Goal: Task Accomplishment & Management: Manage account settings

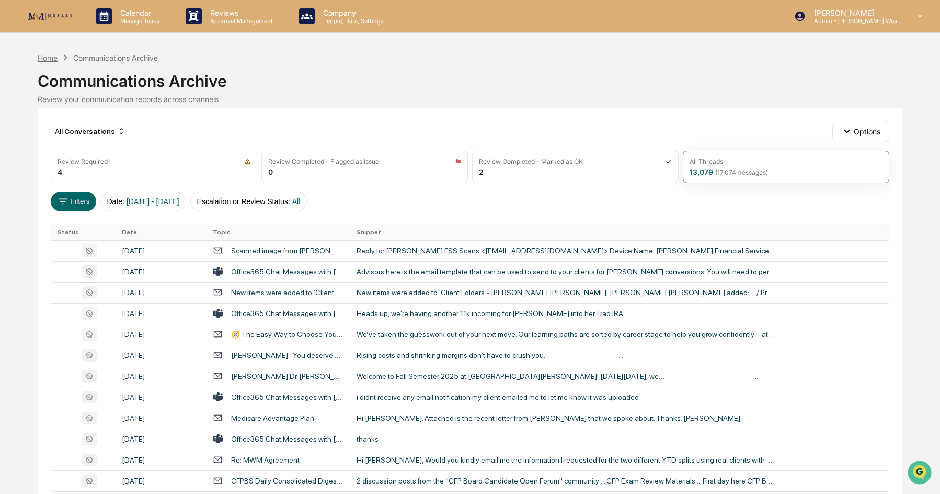
click at [45, 60] on div "Home" at bounding box center [48, 57] width 20 height 9
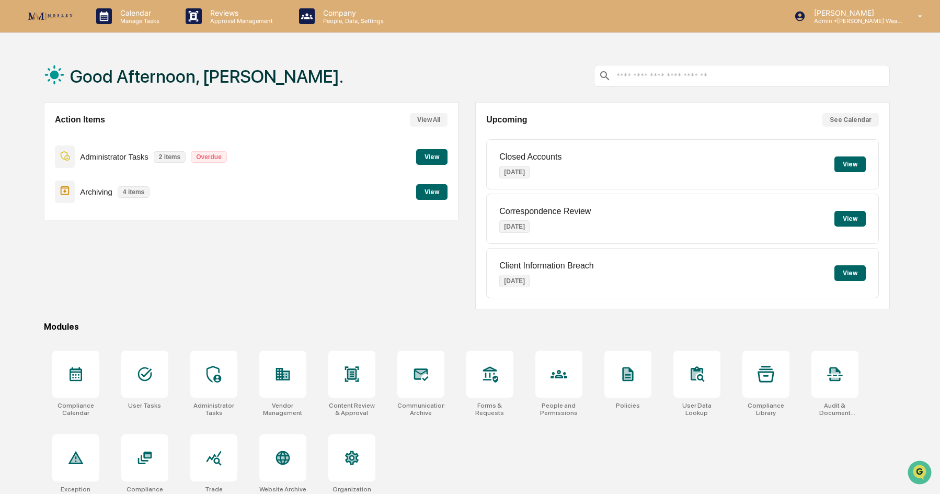
click at [434, 161] on button "View" at bounding box center [431, 157] width 31 height 16
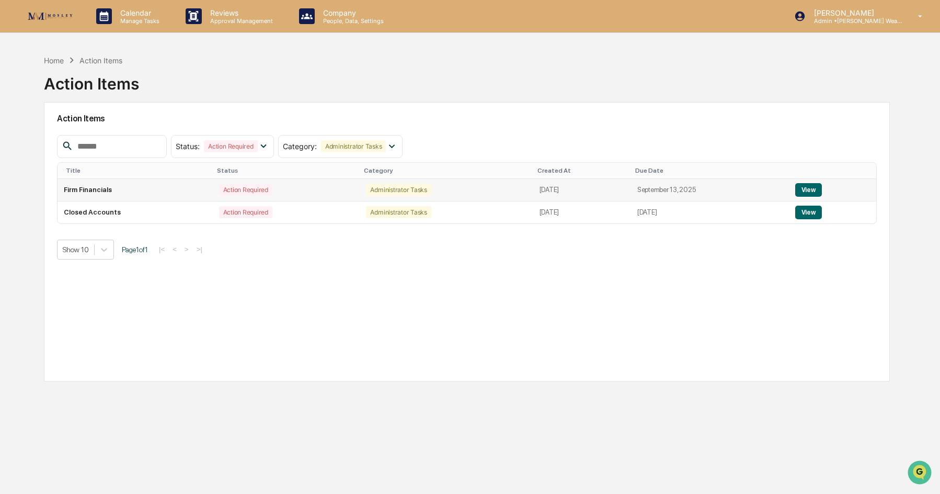
click at [812, 189] on button "View" at bounding box center [808, 190] width 27 height 14
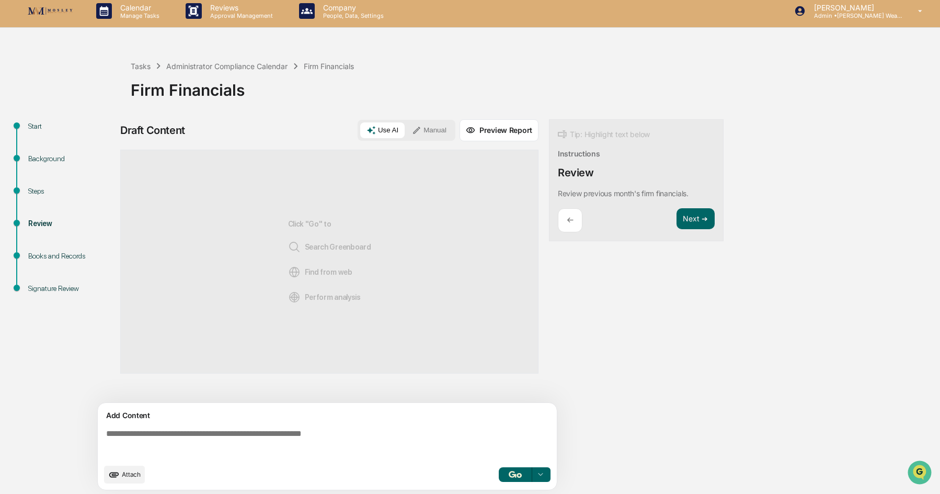
scroll to position [8, 0]
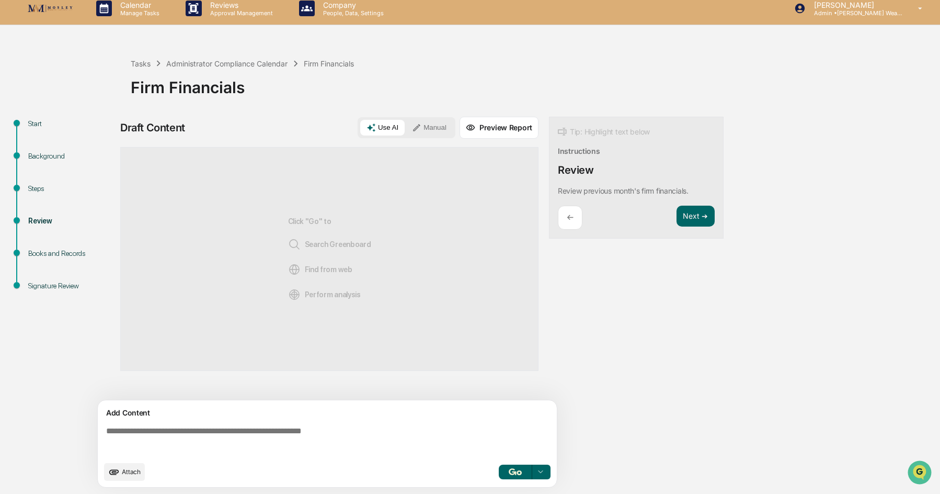
click at [353, 90] on div "Firm Financials" at bounding box center [533, 83] width 804 height 27
click at [572, 216] on p "←" at bounding box center [570, 217] width 7 height 10
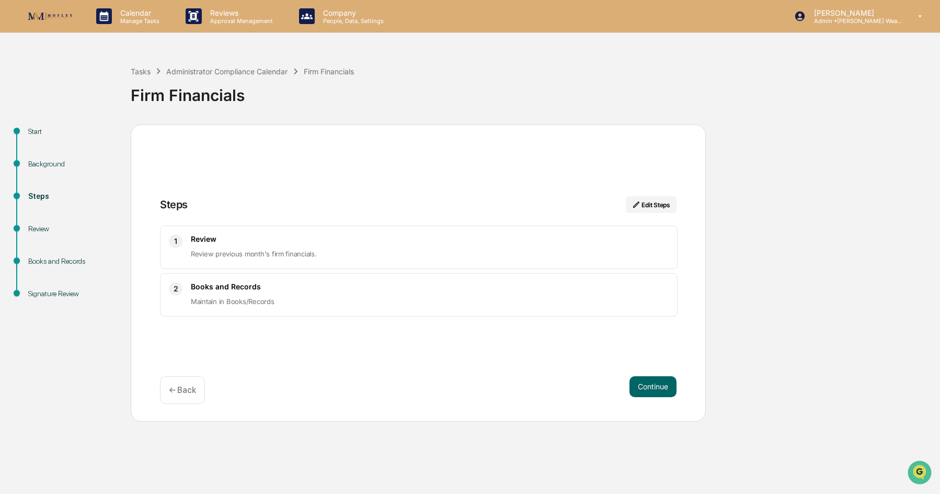
scroll to position [0, 0]
click at [272, 245] on div "Review Review previous month's firm financials." at bounding box center [430, 247] width 478 height 26
click at [640, 382] on button "Continue" at bounding box center [653, 386] width 47 height 21
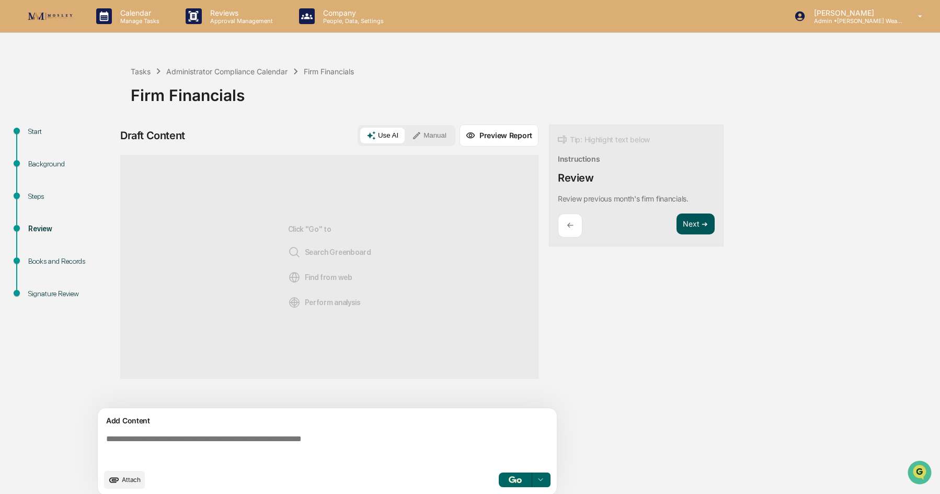
click at [694, 232] on button "Next ➔" at bounding box center [696, 223] width 38 height 21
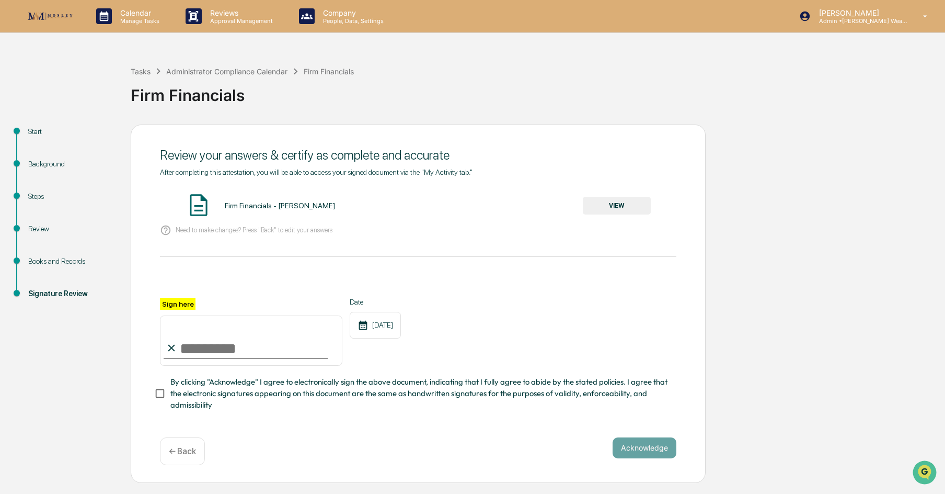
click at [177, 451] on p "← Back" at bounding box center [182, 451] width 27 height 10
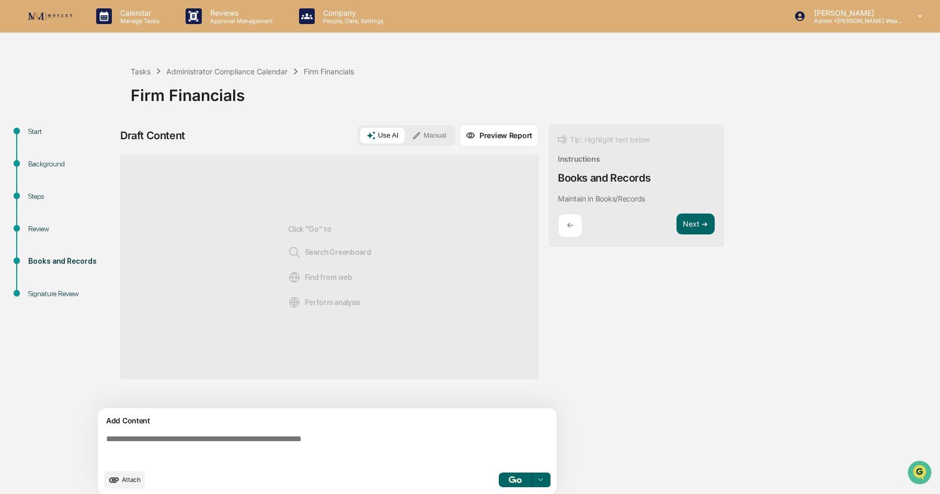
click at [564, 222] on div "←" at bounding box center [570, 225] width 25 height 25
click at [234, 76] on div "Tasks Administrator Compliance Calendar Firm Financials" at bounding box center [242, 71] width 223 height 12
click at [237, 66] on div "Tasks Administrator Compliance Calendar Firm Financials" at bounding box center [242, 71] width 223 height 12
click at [239, 69] on div "Administrator Compliance Calendar" at bounding box center [226, 71] width 121 height 9
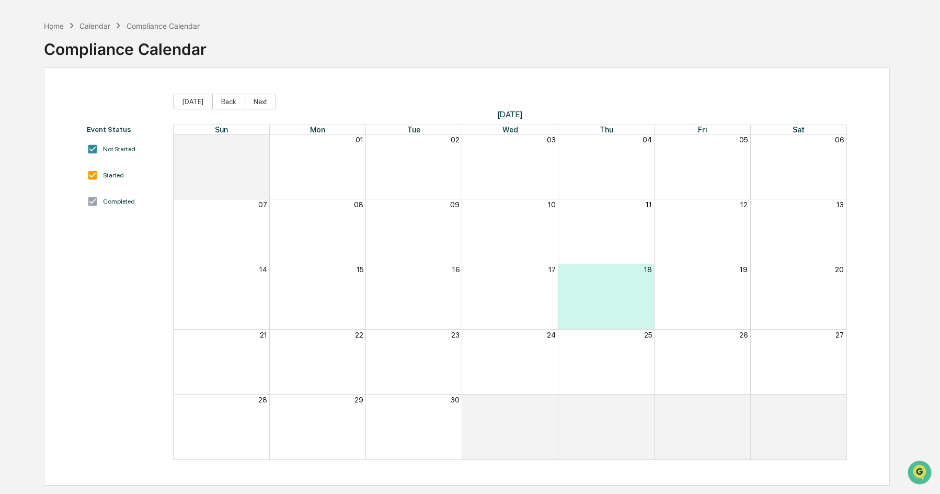
scroll to position [50, 0]
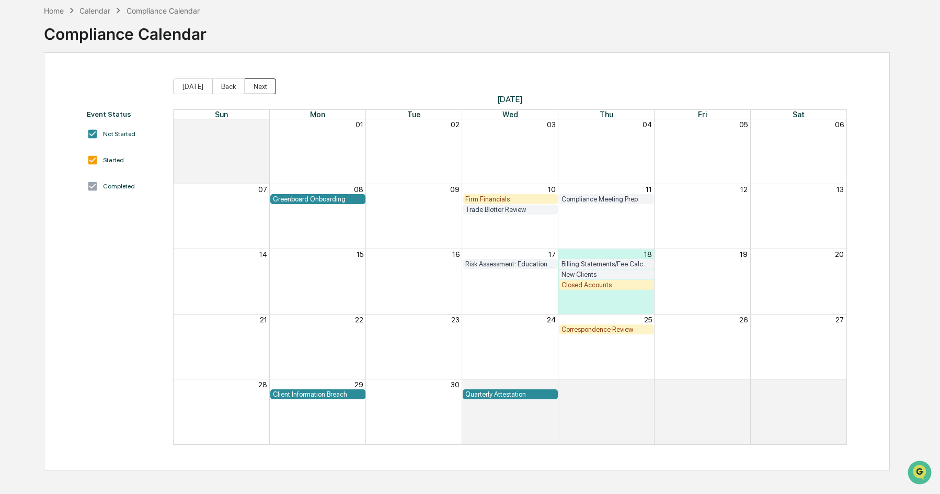
click at [250, 84] on button "Next" at bounding box center [260, 86] width 31 height 16
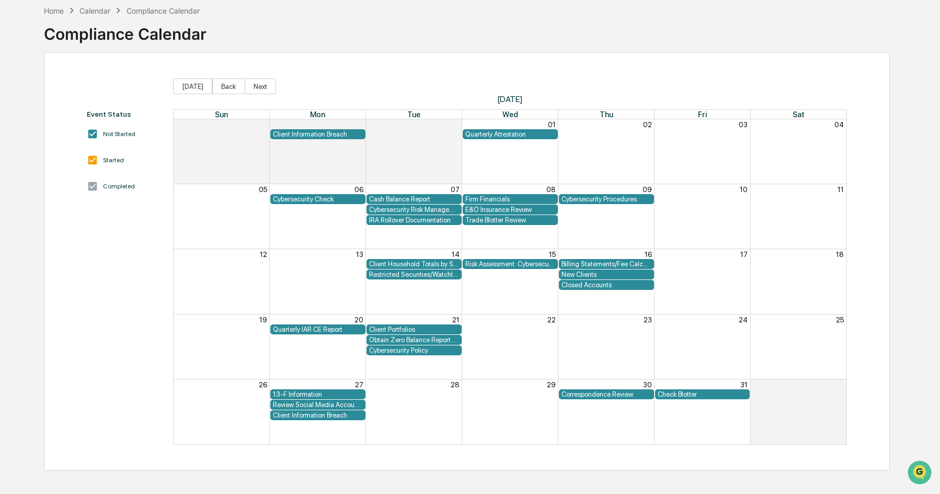
click at [333, 200] on div "Cybersecurity Check" at bounding box center [318, 199] width 90 height 8
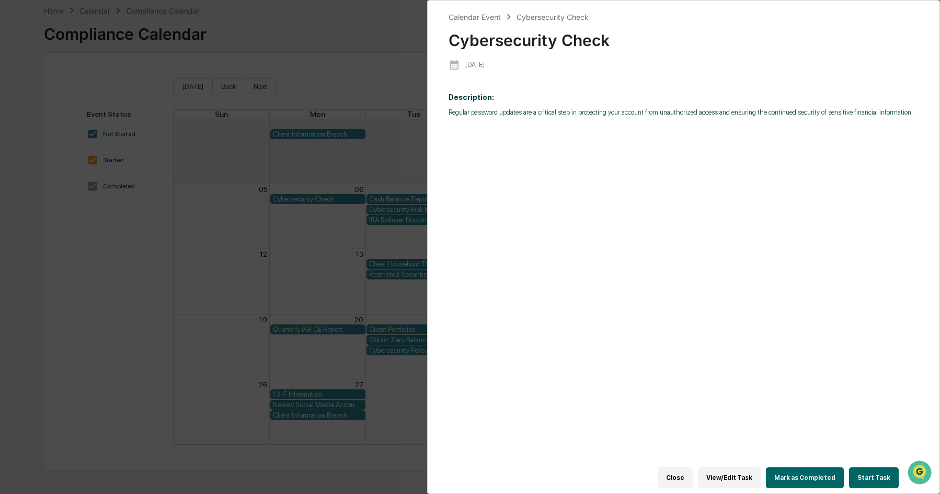
click at [693, 475] on button "Close" at bounding box center [675, 477] width 35 height 21
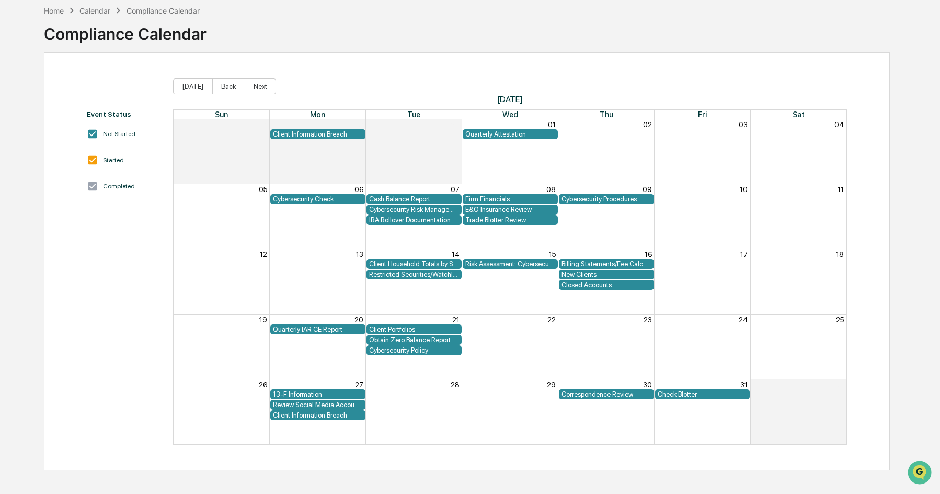
click at [334, 200] on div "Cybersecurity Check" at bounding box center [318, 199] width 90 height 8
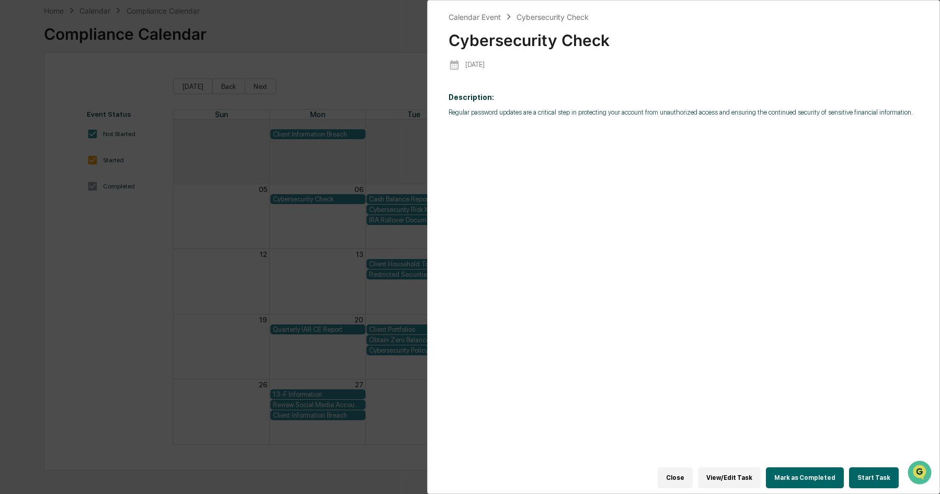
click at [727, 467] on button "View/Edit Task" at bounding box center [729, 477] width 63 height 21
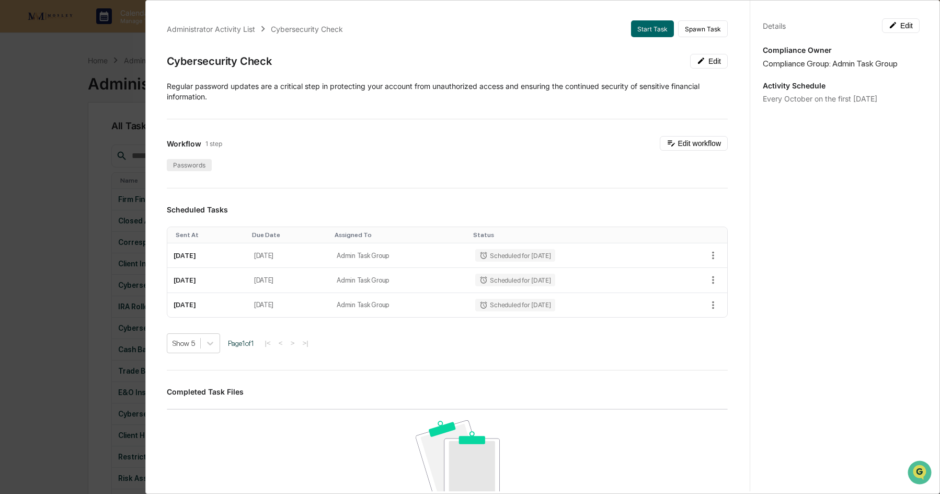
click at [201, 166] on div "Passwords" at bounding box center [189, 165] width 45 height 12
click at [646, 35] on button "Start Task" at bounding box center [652, 28] width 43 height 17
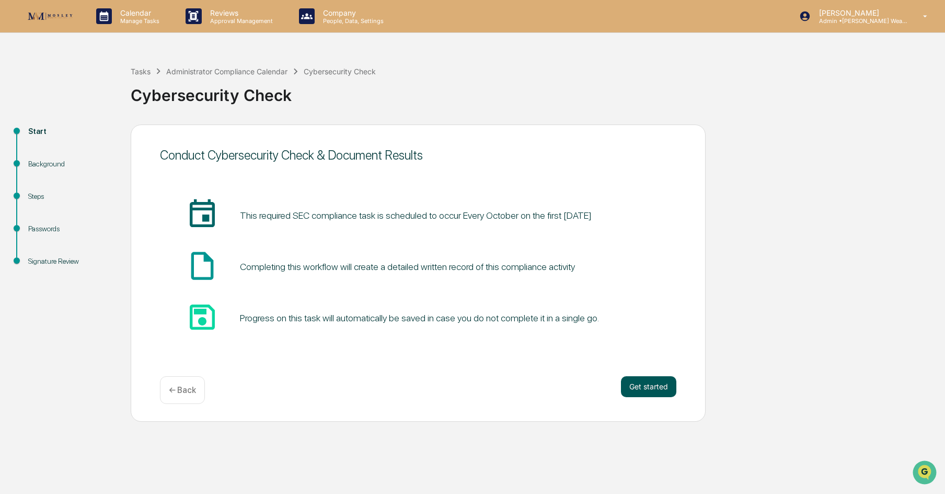
click at [643, 389] on button "Get started" at bounding box center [648, 386] width 55 height 21
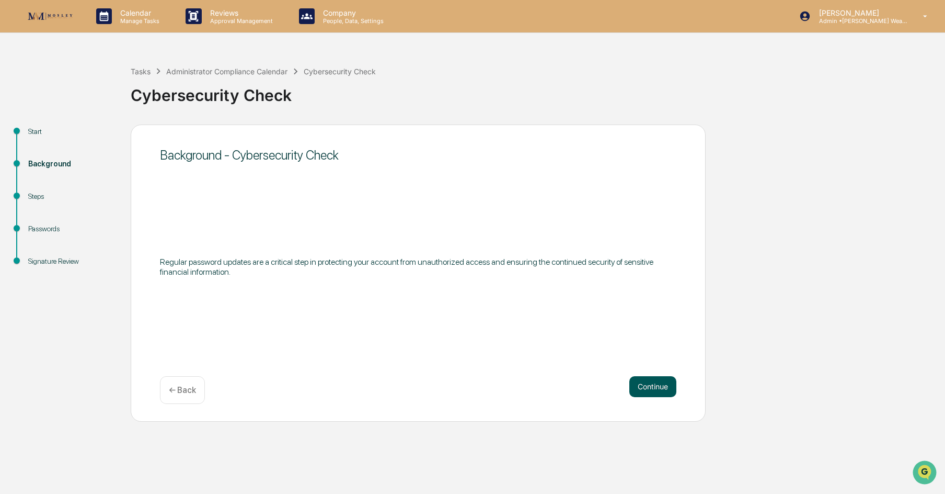
click at [643, 389] on button "Continue" at bounding box center [653, 386] width 47 height 21
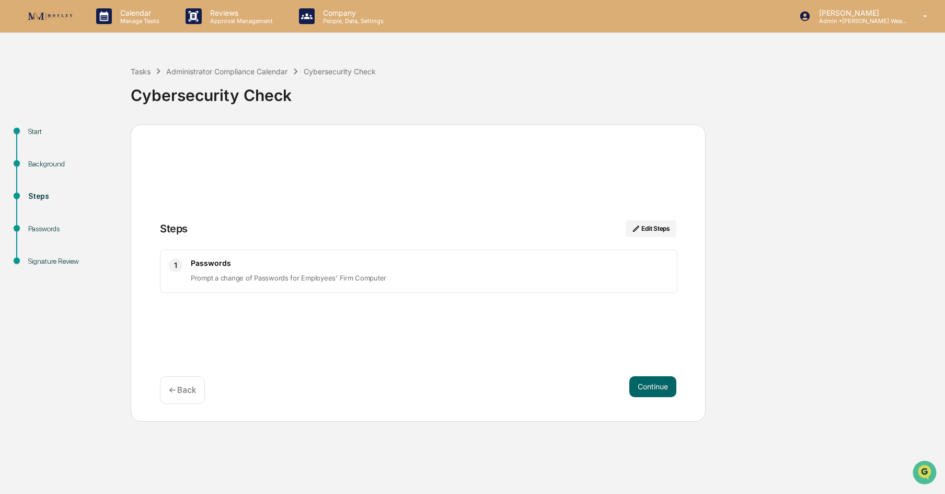
click at [382, 289] on div "1 Passwords Prompt a change of Passwords for Employees' Firm Computer" at bounding box center [419, 270] width 518 height 43
click at [635, 386] on button "Continue" at bounding box center [653, 386] width 47 height 21
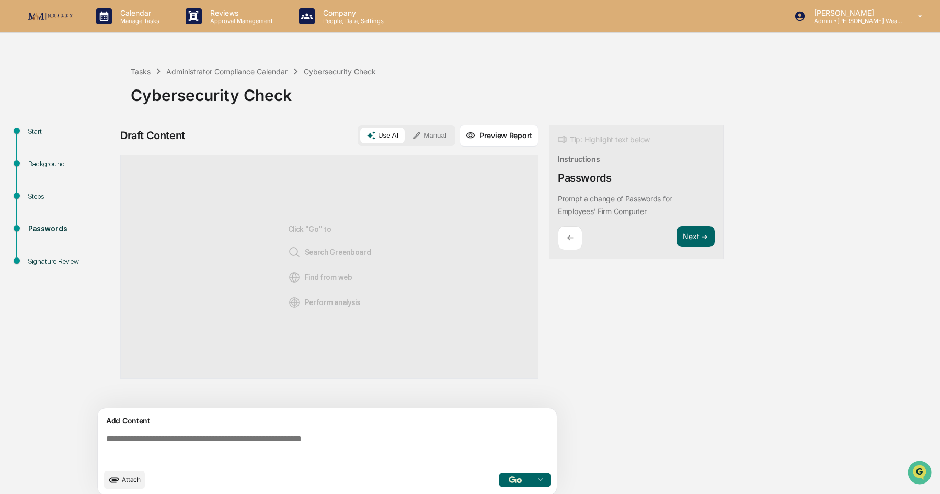
click at [324, 92] on div "Cybersecurity Check" at bounding box center [533, 90] width 804 height 27
click at [352, 74] on div "Cybersecurity Check" at bounding box center [340, 71] width 72 height 9
click at [252, 73] on div "Administrator Compliance Calendar" at bounding box center [226, 71] width 121 height 9
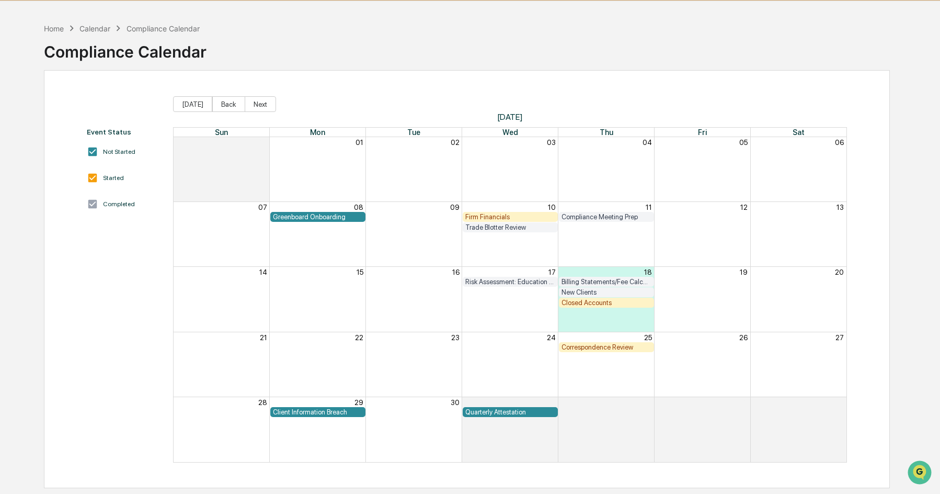
scroll to position [50, 0]
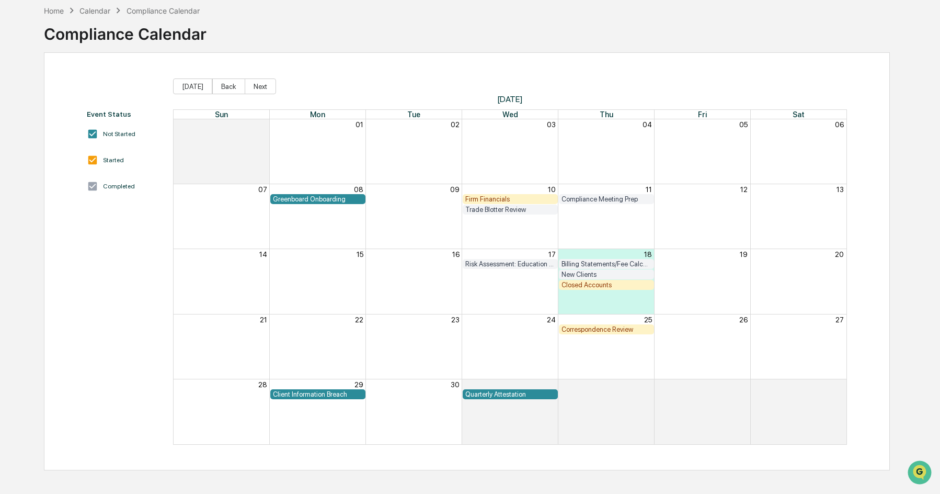
click at [312, 201] on div "Greenboard Onboarding" at bounding box center [318, 199] width 90 height 8
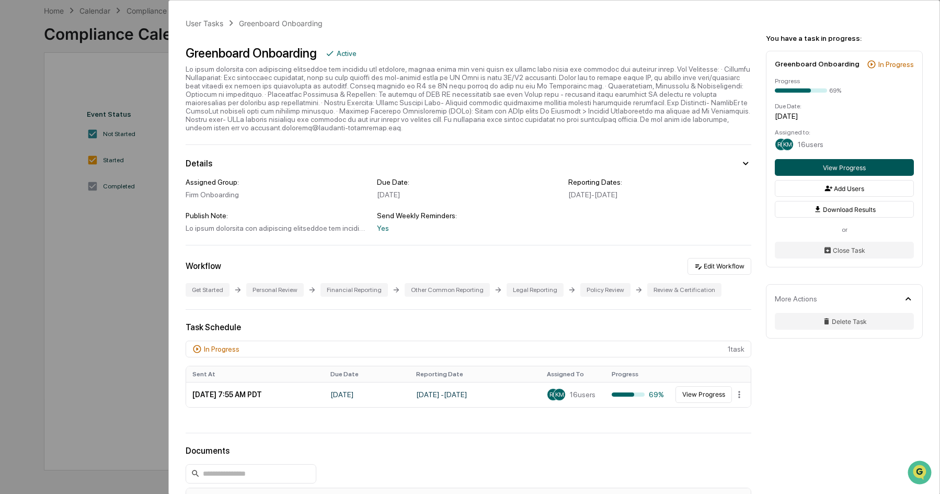
click at [812, 162] on button "View Progress" at bounding box center [844, 167] width 139 height 17
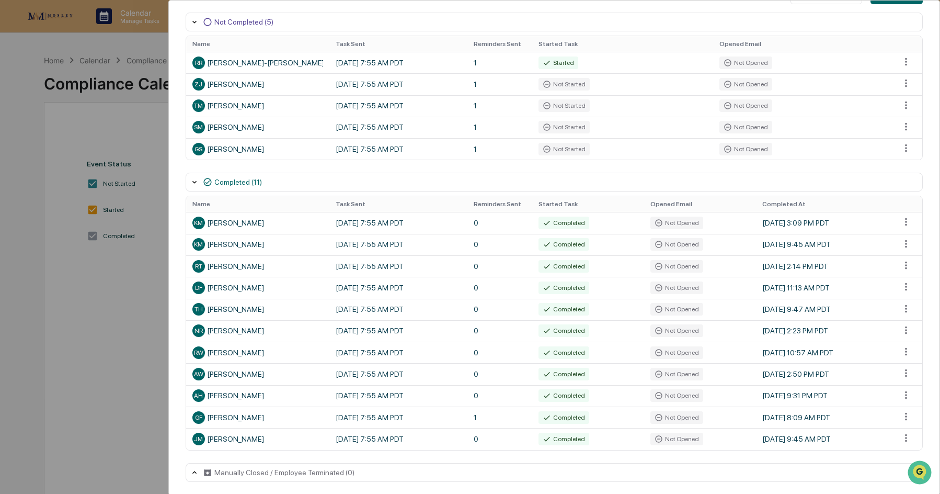
scroll to position [180, 0]
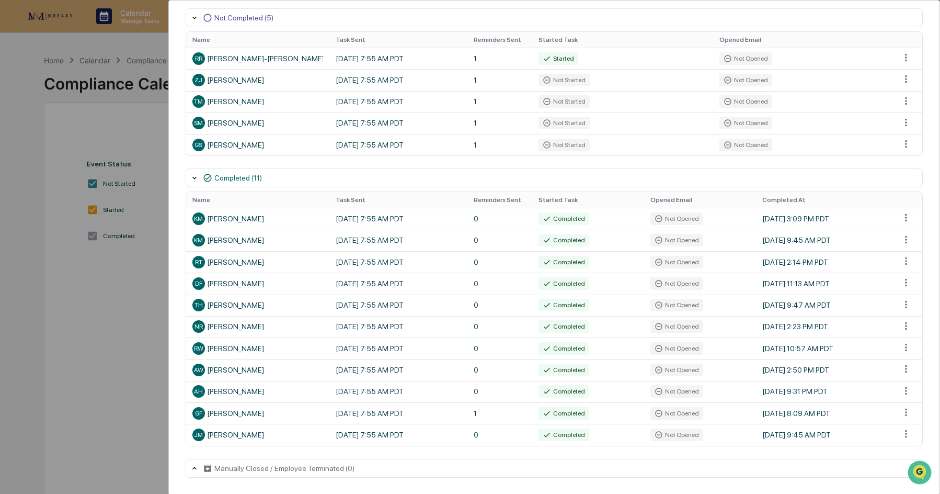
click at [329, 16] on div "Not Completed (5)" at bounding box center [554, 17] width 737 height 19
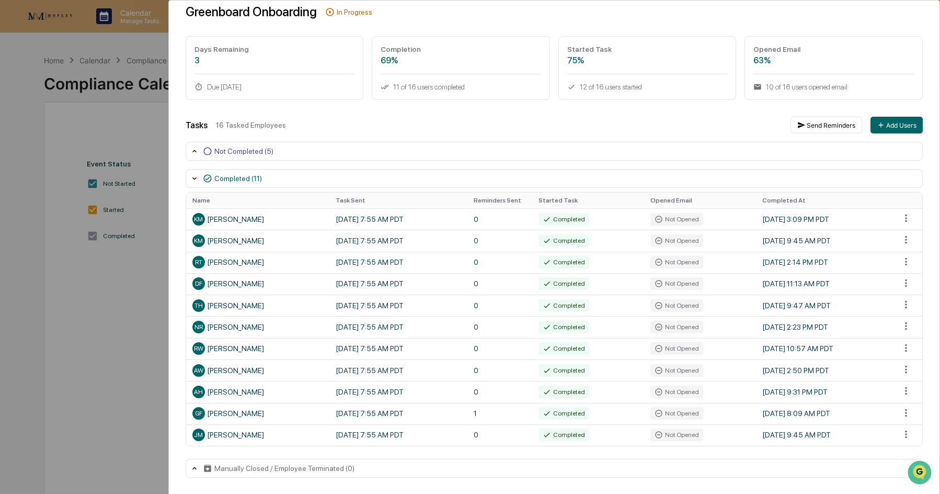
scroll to position [47, 0]
click at [225, 152] on div "Not Completed (5)" at bounding box center [243, 151] width 59 height 8
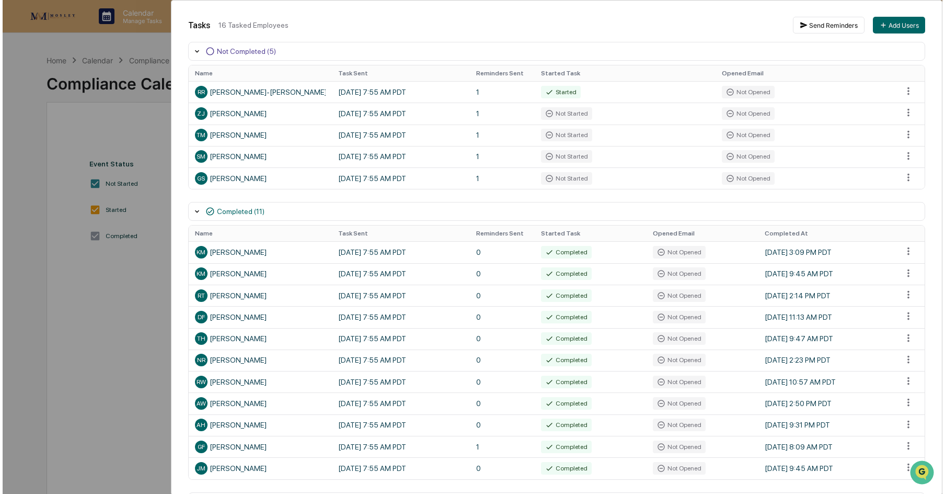
scroll to position [128, 0]
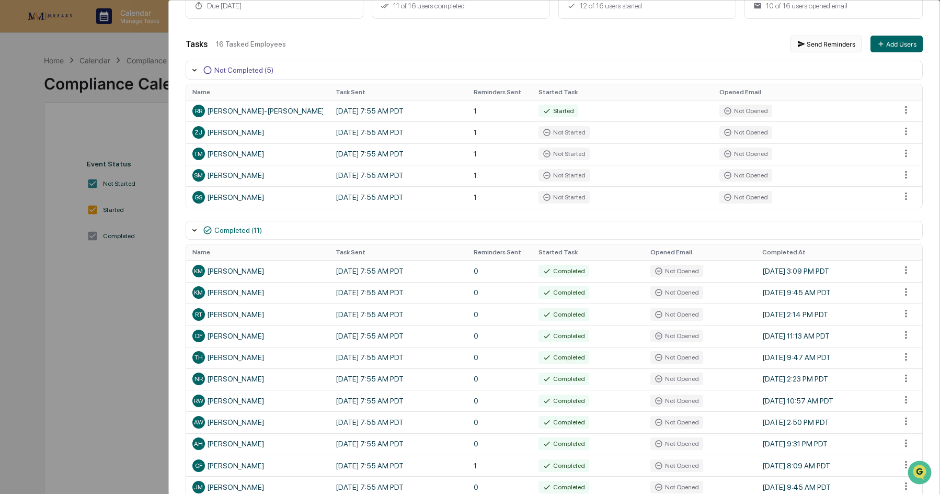
click at [823, 44] on button "Send Reminders" at bounding box center [827, 44] width 72 height 17
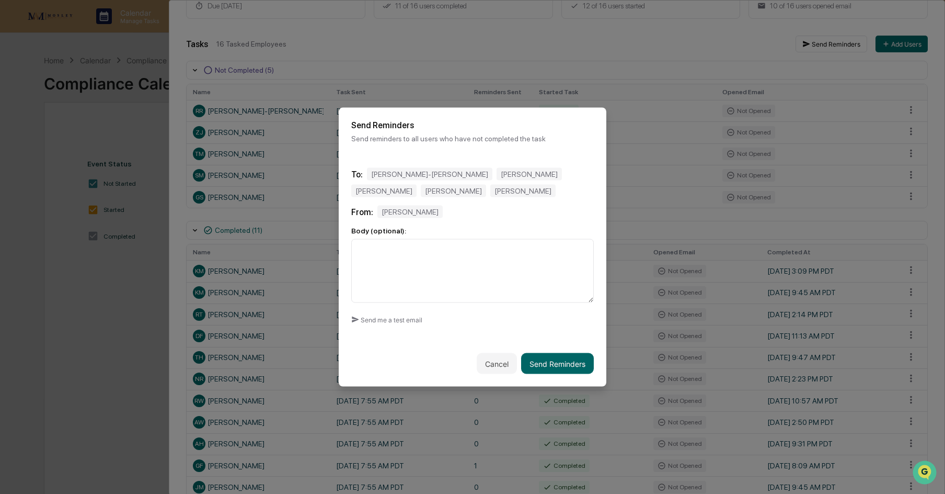
click at [442, 211] on div "From: [PERSON_NAME]" at bounding box center [472, 212] width 243 height 13
click at [491, 195] on div "[PERSON_NAME]" at bounding box center [523, 191] width 65 height 13
click at [472, 191] on div "To: [PERSON_NAME]-[PERSON_NAME] [PERSON_NAME] [PERSON_NAME] [PERSON_NAME] [PERS…" at bounding box center [472, 182] width 243 height 29
click at [473, 188] on div "To: [PERSON_NAME]-[PERSON_NAME] [PERSON_NAME] [PERSON_NAME] [PERSON_NAME] [PERS…" at bounding box center [472, 182] width 243 height 29
click at [390, 269] on textarea at bounding box center [472, 271] width 243 height 64
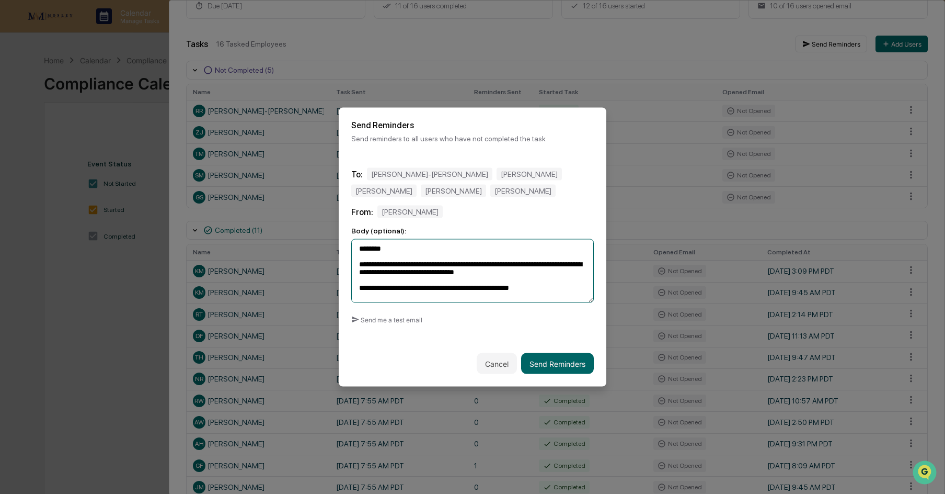
drag, startPoint x: 547, startPoint y: 293, endPoint x: 508, endPoint y: 299, distance: 40.2
click at [508, 299] on textarea "**********" at bounding box center [472, 271] width 243 height 64
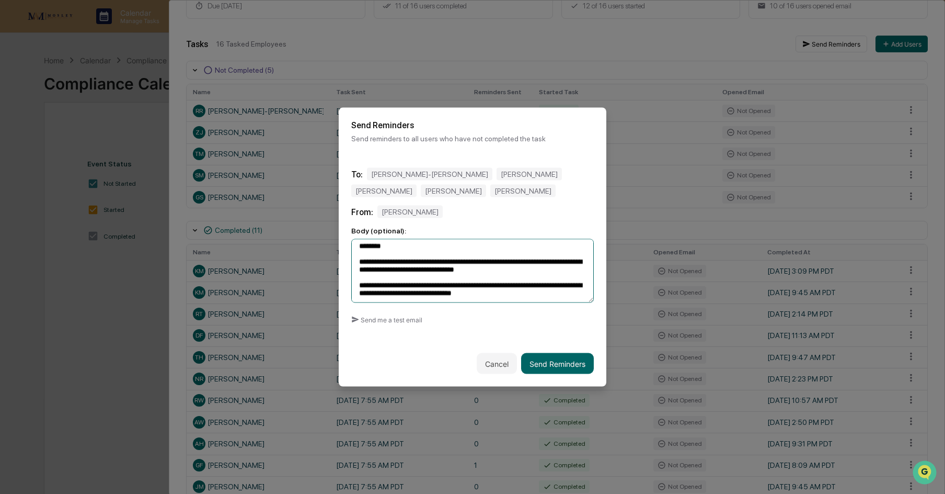
scroll to position [18, 0]
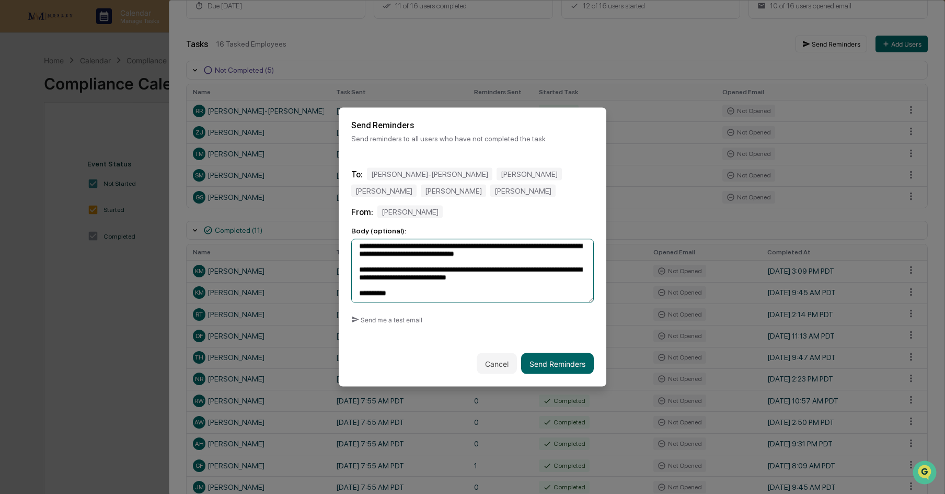
click at [505, 274] on textarea "**********" at bounding box center [472, 271] width 243 height 64
click at [379, 320] on button "Send me a test email" at bounding box center [386, 319] width 71 height 17
click at [392, 321] on button "Send me a test email" at bounding box center [386, 319] width 71 height 17
click at [367, 265] on textarea "**********" at bounding box center [472, 271] width 243 height 64
click at [563, 248] on textarea "**********" at bounding box center [472, 271] width 243 height 64
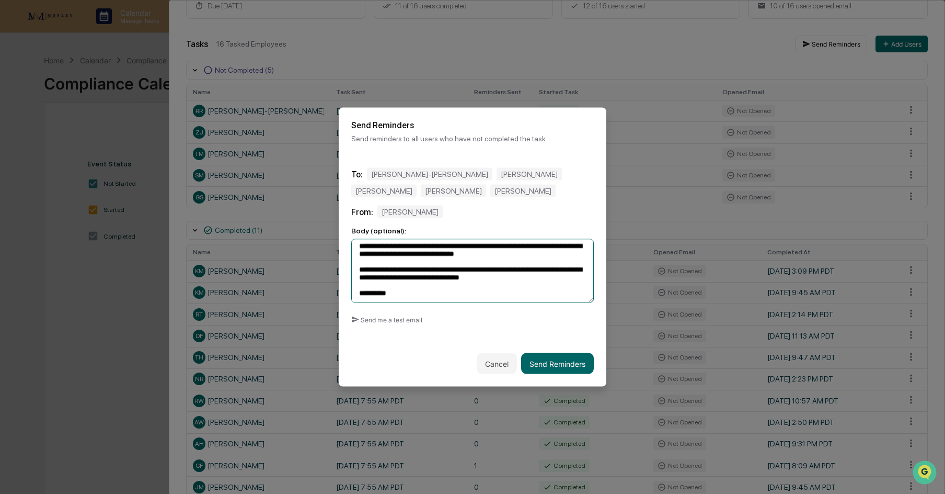
click at [561, 247] on textarea "**********" at bounding box center [472, 271] width 243 height 64
drag, startPoint x: 396, startPoint y: 257, endPoint x: 364, endPoint y: 257, distance: 31.9
click at [364, 257] on textarea "**********" at bounding box center [472, 271] width 243 height 64
drag, startPoint x: 533, startPoint y: 254, endPoint x: 428, endPoint y: 253, distance: 105.6
click at [428, 253] on textarea "**********" at bounding box center [472, 271] width 243 height 64
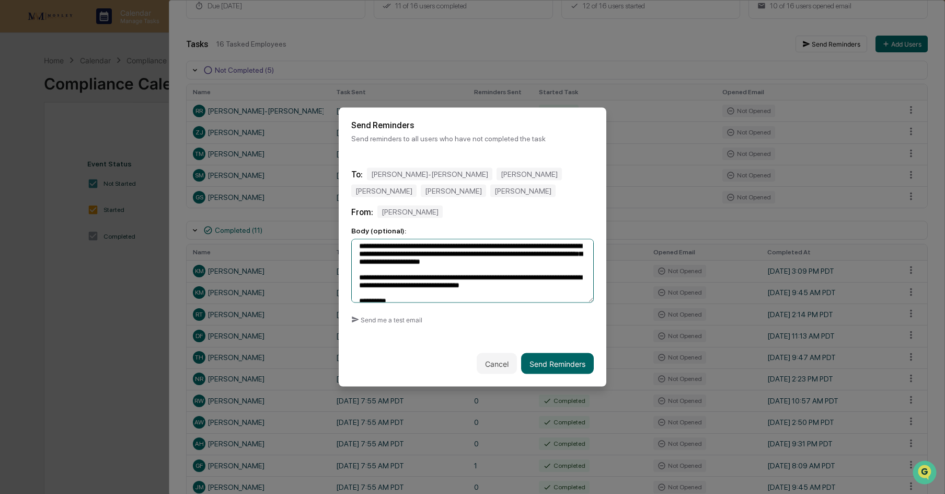
click at [510, 266] on textarea "**********" at bounding box center [472, 271] width 243 height 64
click at [574, 265] on textarea "**********" at bounding box center [472, 271] width 243 height 64
click at [579, 265] on textarea "**********" at bounding box center [472, 271] width 243 height 64
drag, startPoint x: 513, startPoint y: 265, endPoint x: 499, endPoint y: 263, distance: 14.3
click at [499, 263] on textarea "**********" at bounding box center [472, 271] width 243 height 64
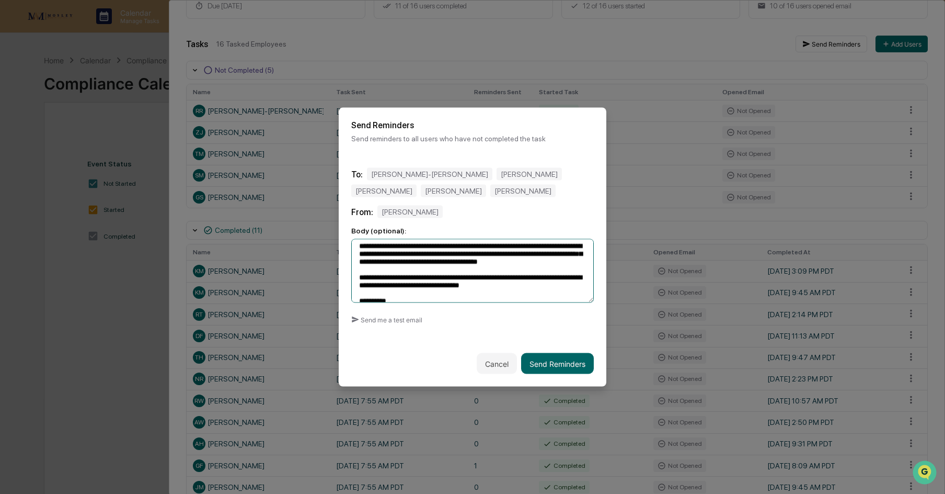
type textarea "**********"
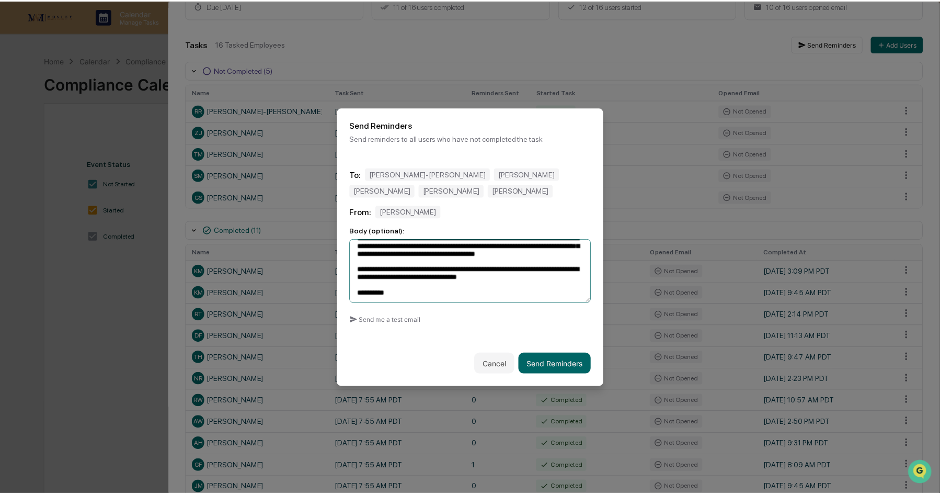
scroll to position [40, 0]
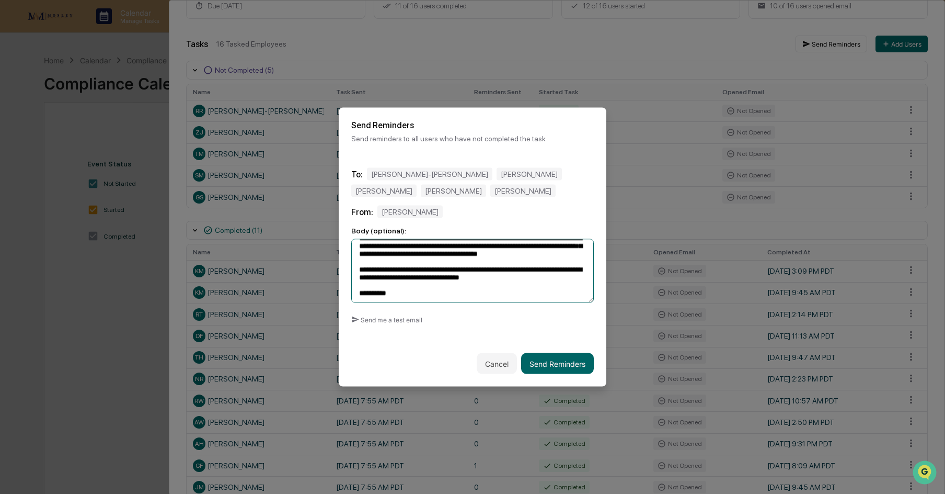
click at [383, 266] on textarea "**********" at bounding box center [472, 271] width 243 height 64
click at [381, 280] on textarea "**********" at bounding box center [472, 271] width 243 height 64
click at [561, 362] on button "Send Reminders" at bounding box center [557, 363] width 73 height 21
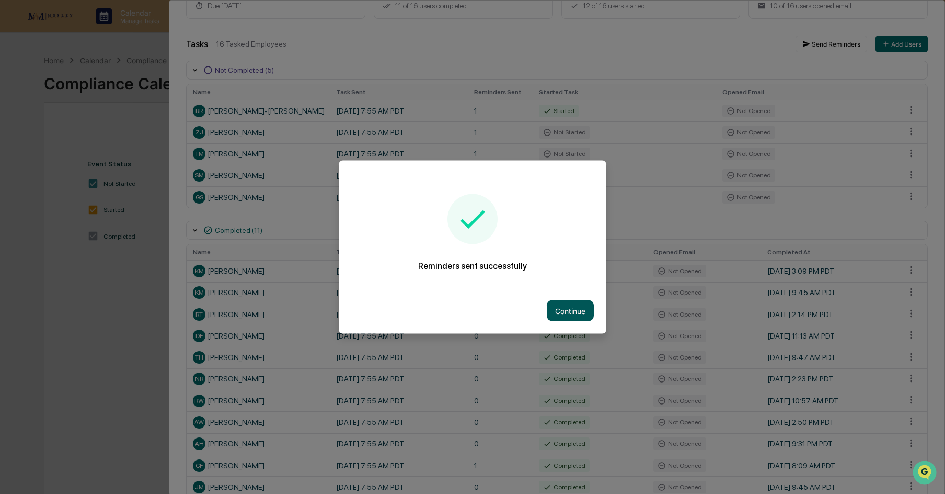
click at [571, 307] on button "Continue" at bounding box center [570, 310] width 47 height 21
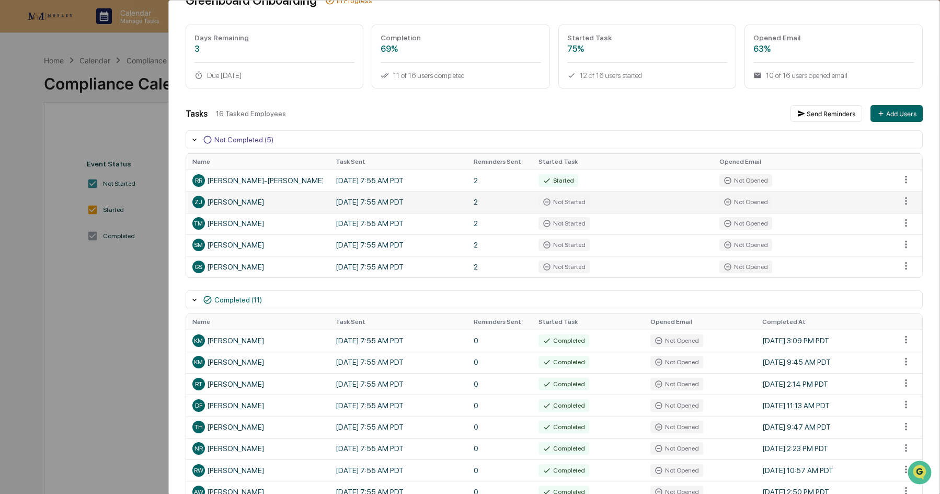
scroll to position [75, 0]
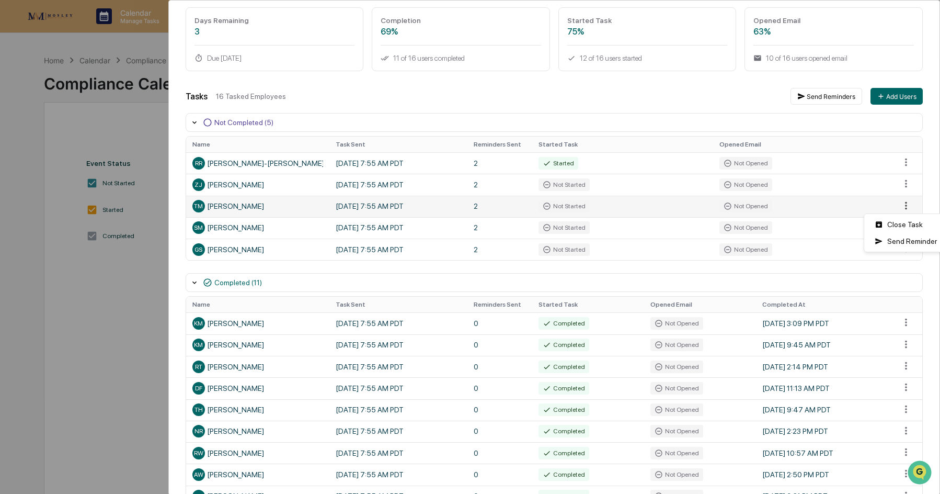
click at [901, 207] on html "Calendar Manage Tasks Reviews Approval Management Company People, Data, Setting…" at bounding box center [470, 247] width 940 height 494
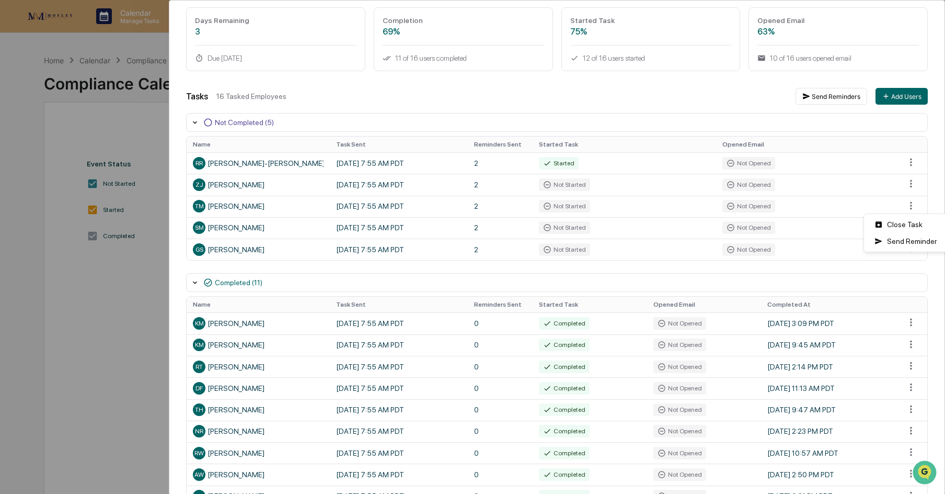
click at [544, 109] on html "Calendar Manage Tasks Reviews Approval Management Company People, Data, Setting…" at bounding box center [472, 247] width 945 height 494
click at [338, 87] on div "User Tasks Greenboard Onboarding Task Details Greenboard Onboarding In Progress…" at bounding box center [554, 262] width 771 height 674
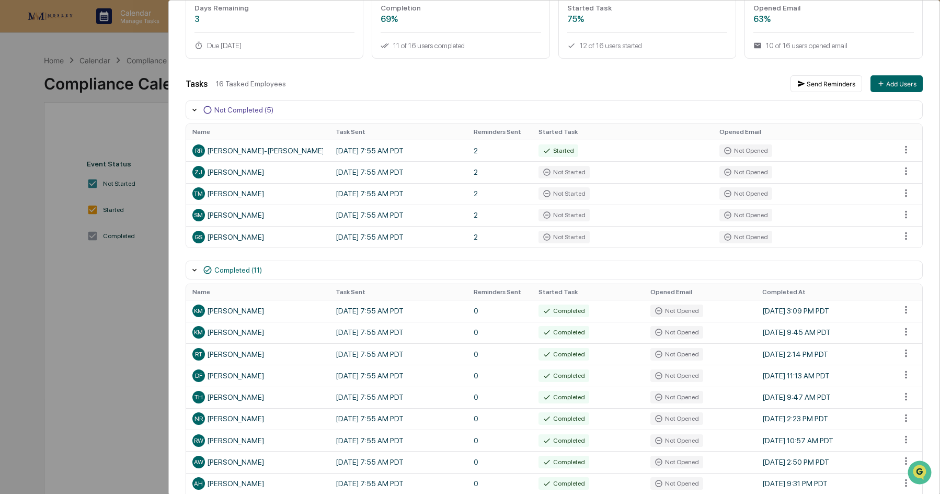
scroll to position [0, 0]
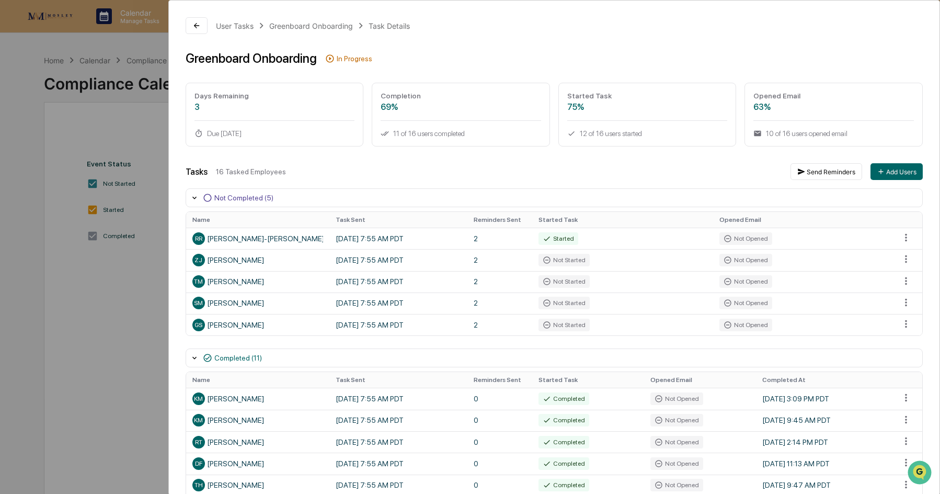
click at [754, 106] on div "63%" at bounding box center [834, 107] width 161 height 10
click at [768, 90] on div "Opened Email 63% 10 of 16 users opened email" at bounding box center [834, 115] width 178 height 64
drag, startPoint x: 779, startPoint y: 130, endPoint x: 700, endPoint y: 124, distance: 78.6
click at [778, 131] on div "10 of 16 users opened email" at bounding box center [834, 133] width 161 height 8
click at [204, 25] on button at bounding box center [197, 25] width 22 height 17
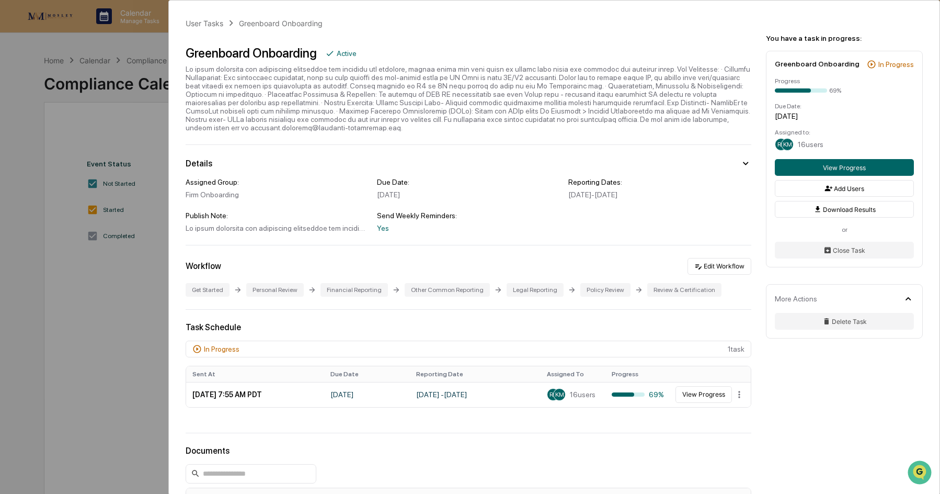
click at [384, 229] on div "Yes" at bounding box center [468, 228] width 183 height 8
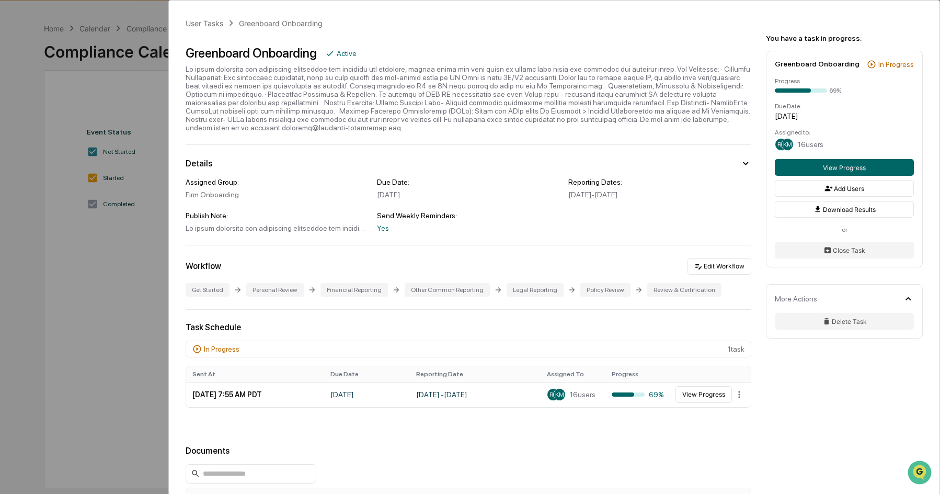
scroll to position [50, 0]
click at [101, 351] on div "User Tasks Greenboard Onboarding Greenboard Onboarding Active Details Assigned …" at bounding box center [470, 247] width 940 height 494
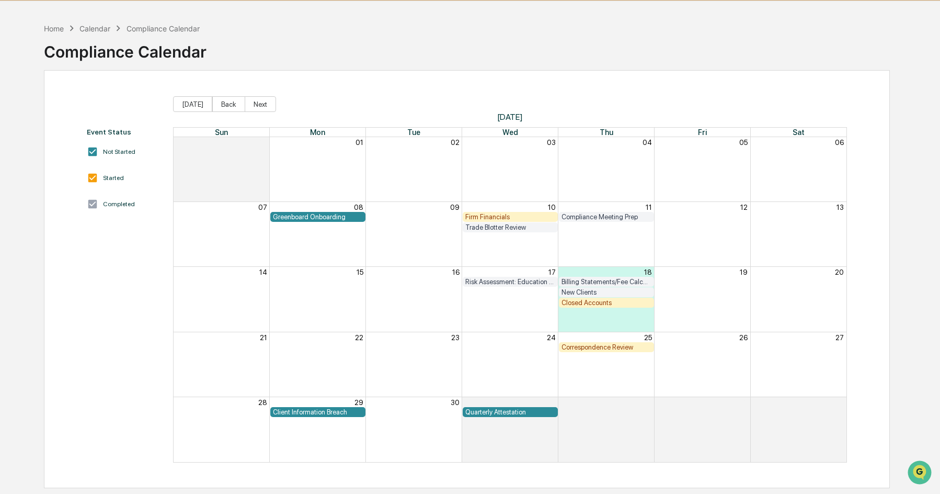
scroll to position [50, 0]
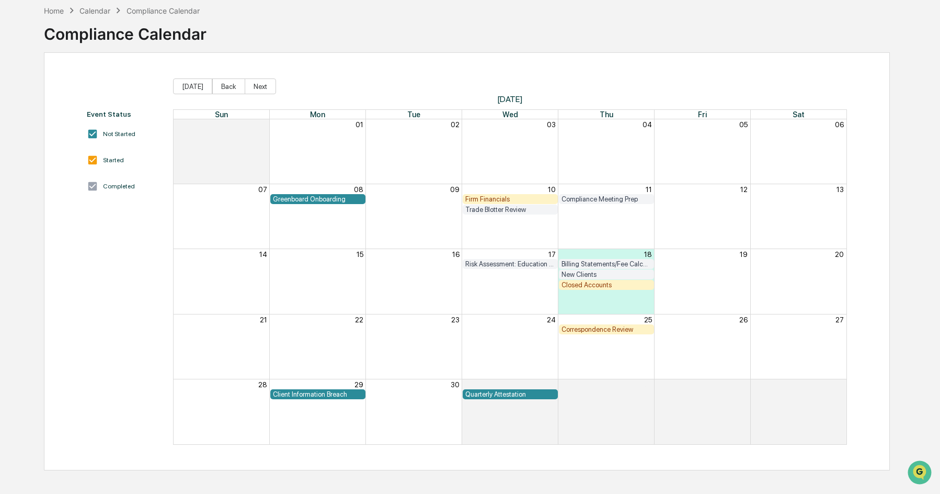
click at [324, 394] on div "Client Information Breach" at bounding box center [318, 394] width 90 height 8
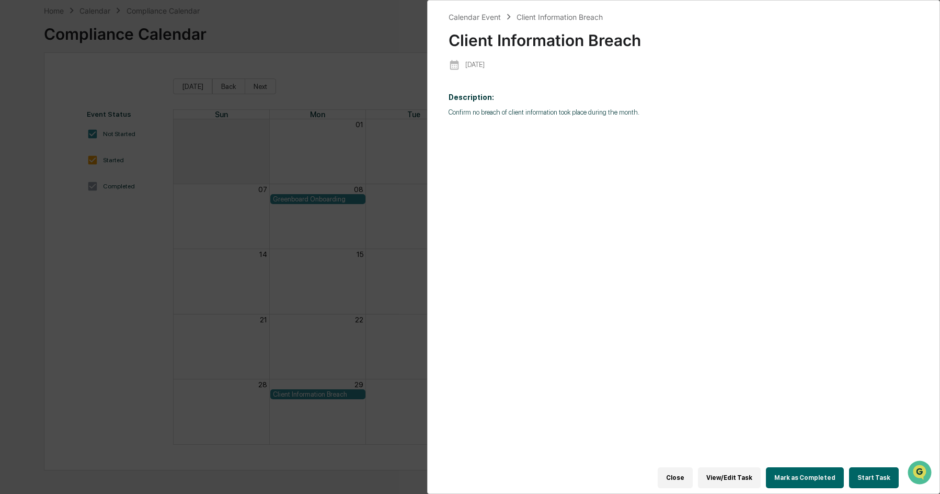
click at [747, 475] on button "View/Edit Task" at bounding box center [729, 477] width 63 height 21
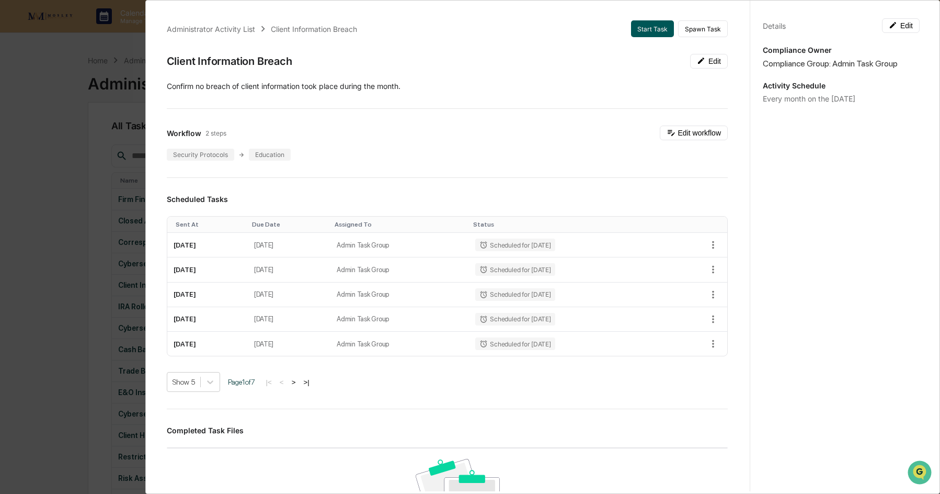
click at [652, 36] on button "Start Task" at bounding box center [652, 28] width 43 height 17
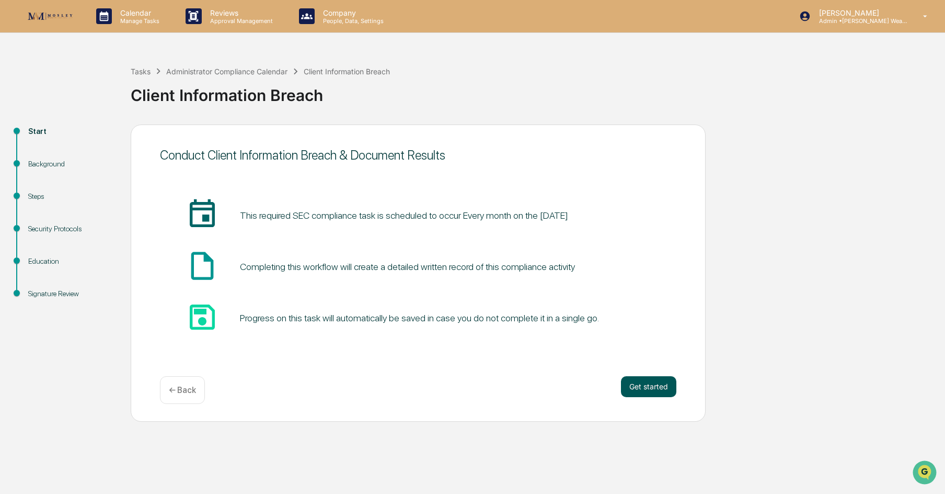
click at [655, 383] on button "Get started" at bounding box center [648, 386] width 55 height 21
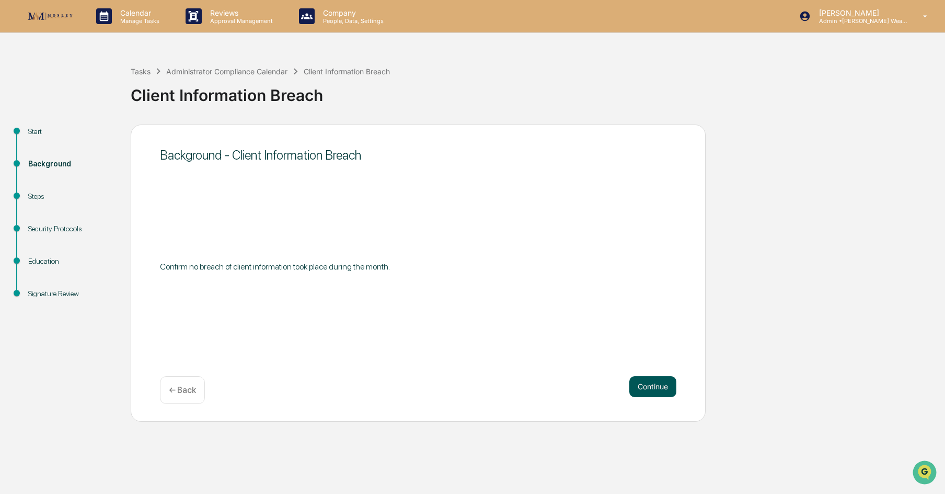
click at [650, 377] on button "Continue" at bounding box center [653, 386] width 47 height 21
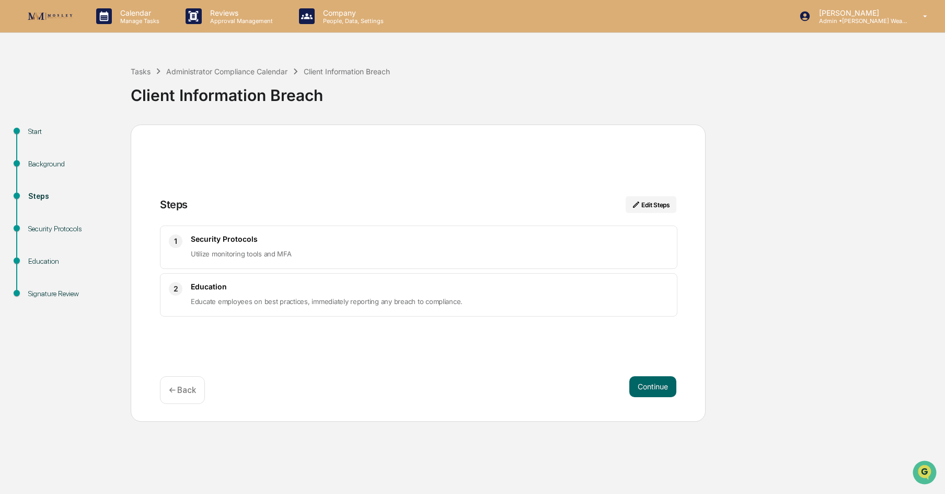
click at [250, 246] on div "Security Protocols Utilize monitoring tools and MFA" at bounding box center [430, 247] width 478 height 26
click at [648, 379] on button "Continue" at bounding box center [653, 386] width 47 height 21
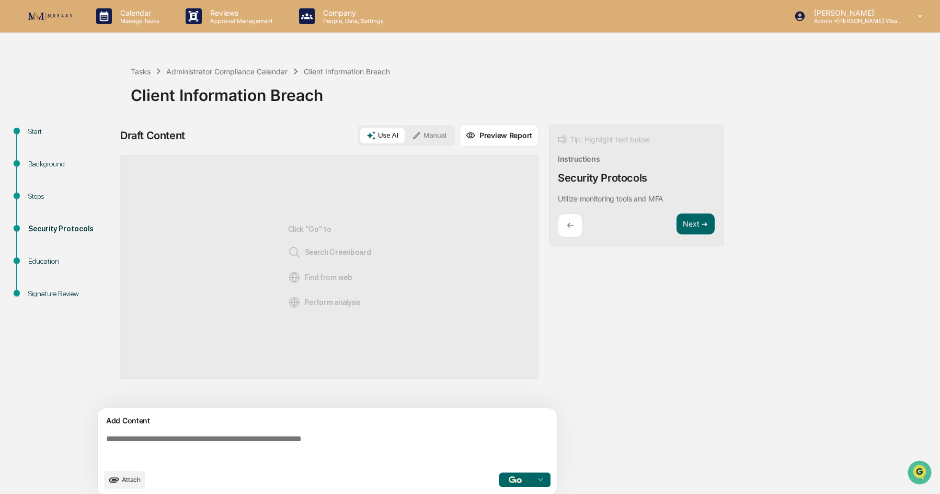
click at [489, 134] on button "Preview Report" at bounding box center [499, 135] width 79 height 22
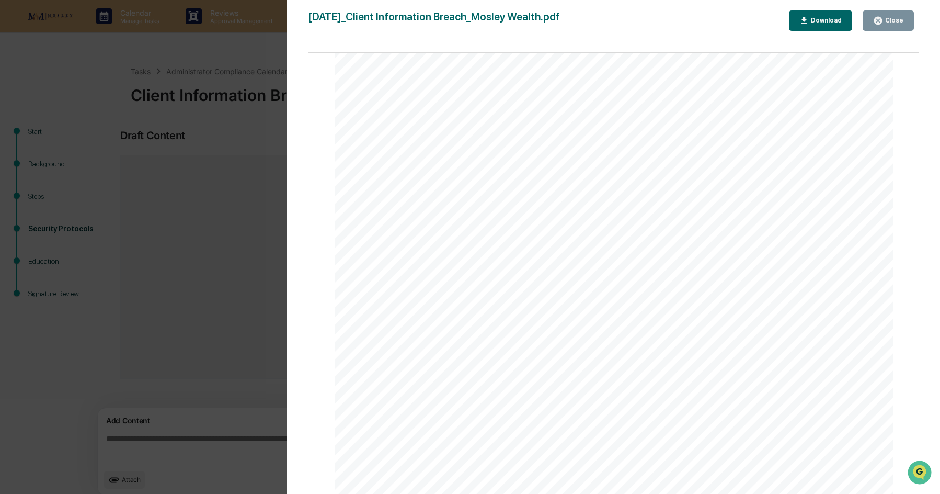
click at [242, 189] on div "Version History [DATE] 11:19 PM [PERSON_NAME] [DATE]_Client Information Breach_…" at bounding box center [470, 247] width 940 height 494
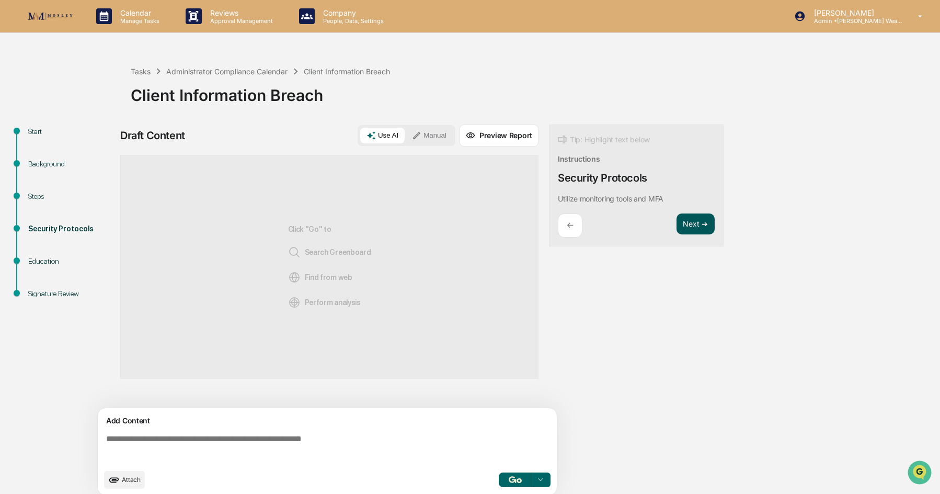
click at [683, 222] on button "Next ➔" at bounding box center [696, 223] width 38 height 21
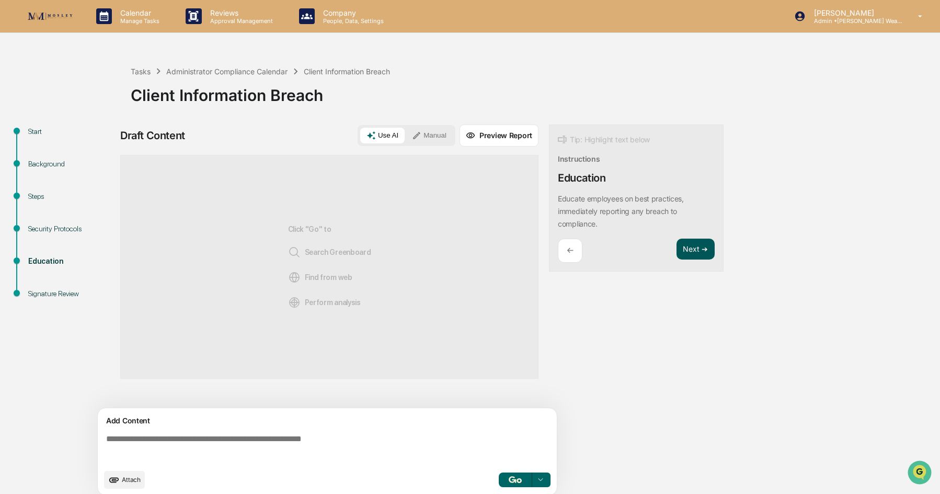
click at [693, 249] on button "Next ➔" at bounding box center [696, 248] width 38 height 21
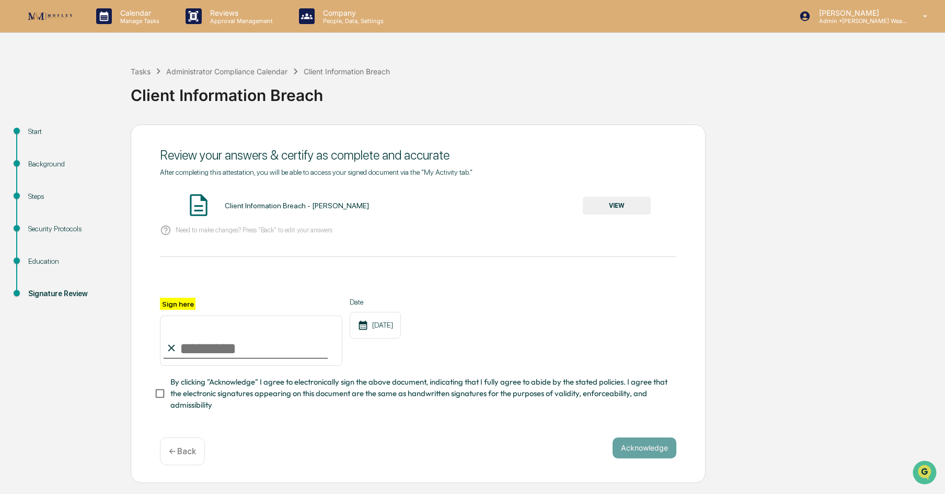
click at [290, 206] on div "Client Information Breach - [PERSON_NAME]" at bounding box center [297, 205] width 144 height 8
click at [599, 201] on button "VIEW" at bounding box center [617, 206] width 68 height 18
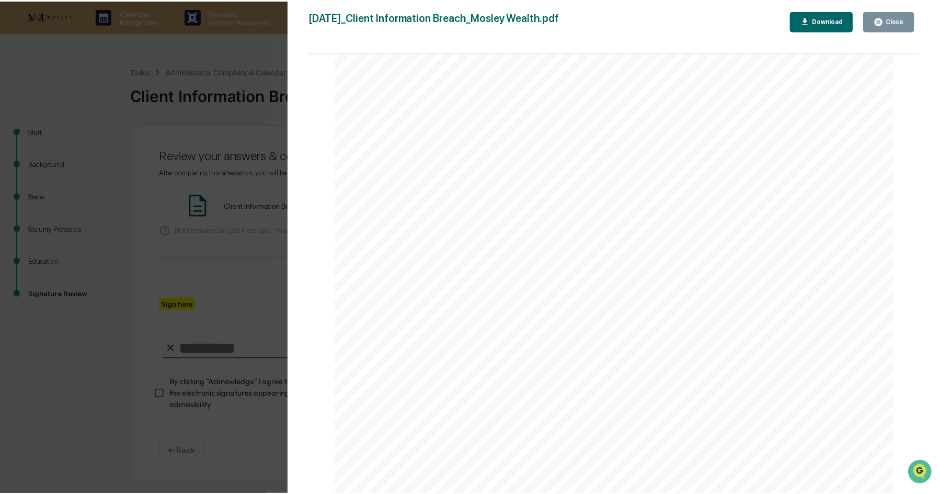
scroll to position [378, 0]
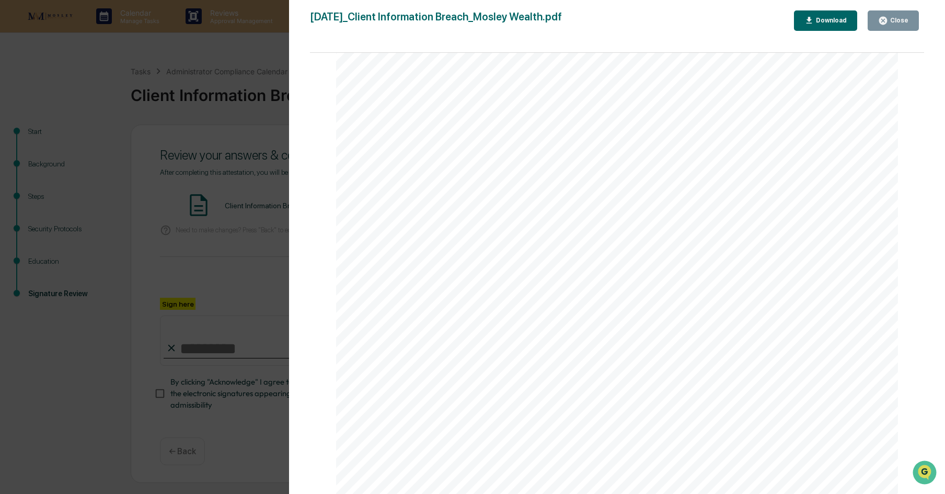
click at [232, 238] on div "Version History [DATE] 11:19 PM [PERSON_NAME] [DATE]_Client Information Breach_…" at bounding box center [472, 247] width 945 height 494
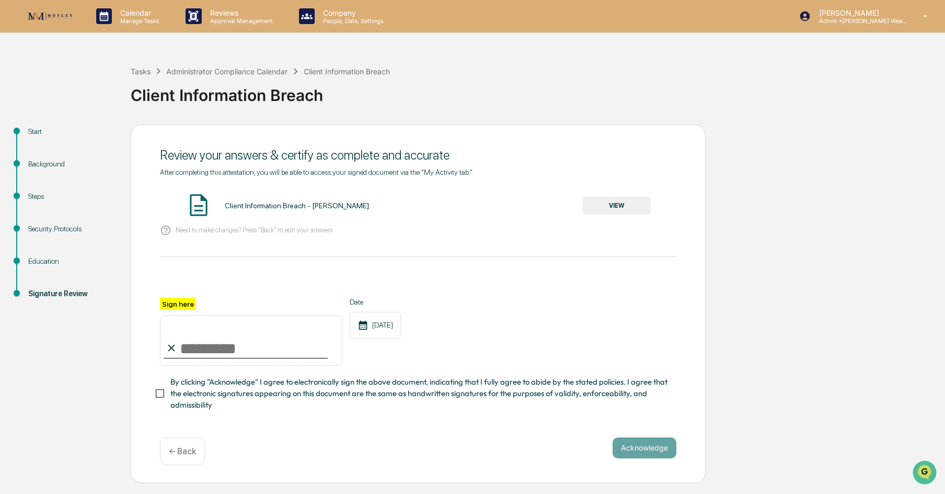
click at [229, 348] on input "Sign here" at bounding box center [251, 340] width 182 height 50
type input "**********"
click at [648, 452] on button "Acknowledge" at bounding box center [645, 447] width 64 height 21
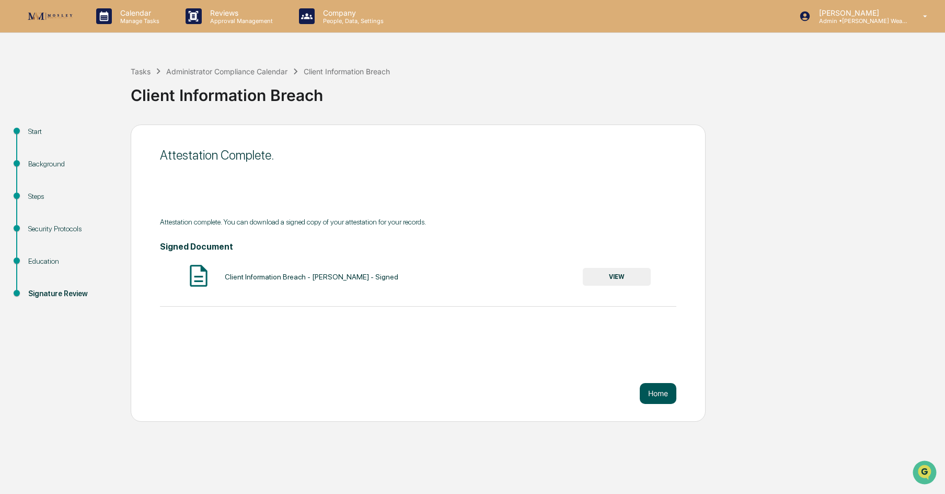
click at [654, 394] on button "Home" at bounding box center [658, 393] width 37 height 21
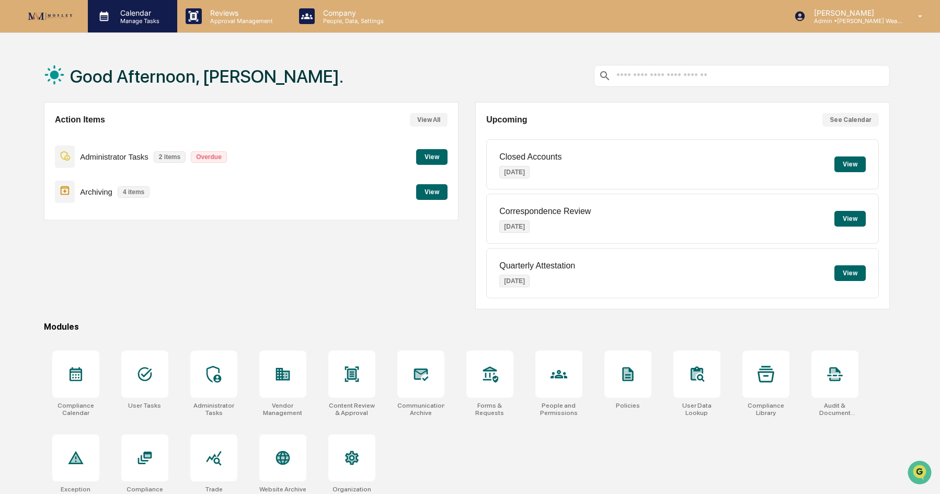
click at [132, 21] on p "Manage Tasks" at bounding box center [138, 20] width 53 height 7
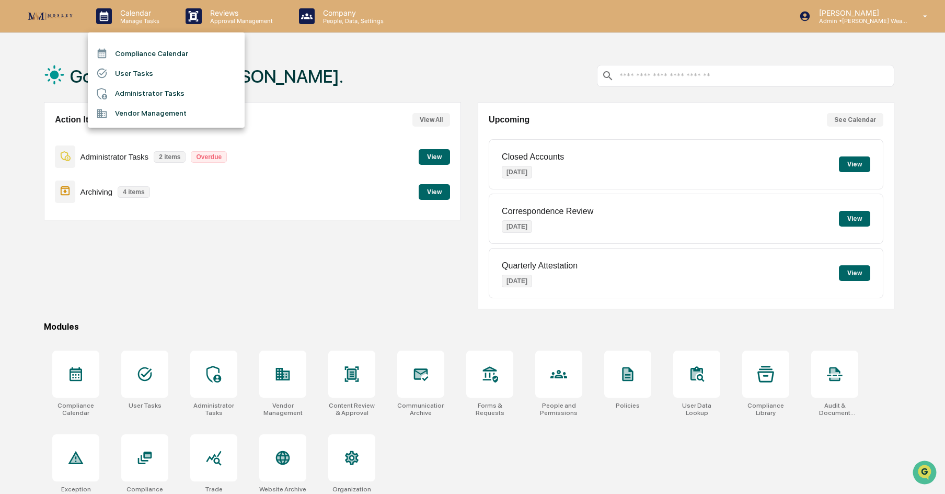
click at [142, 47] on li "Compliance Calendar" at bounding box center [166, 53] width 157 height 20
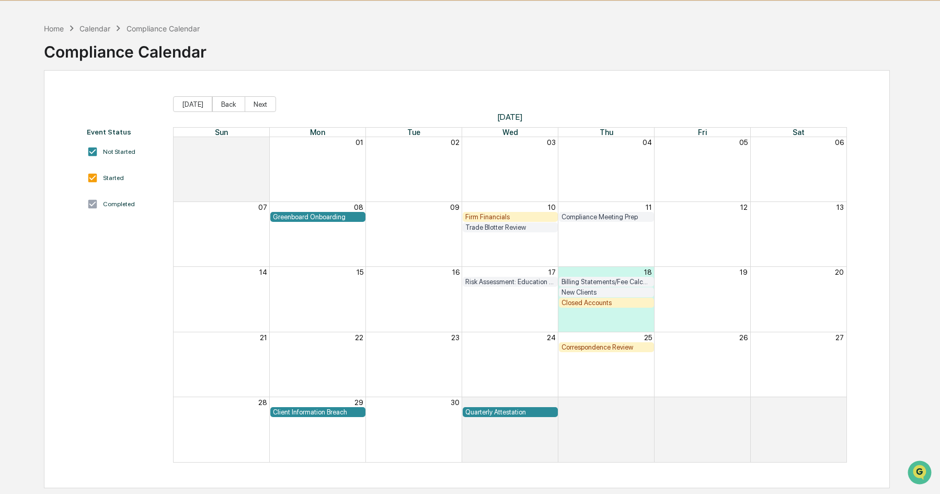
scroll to position [50, 0]
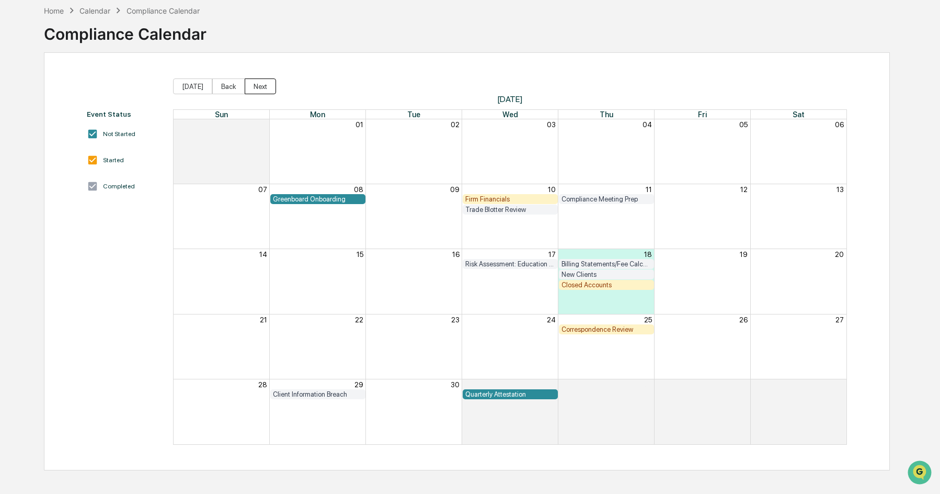
click at [262, 85] on button "Next" at bounding box center [260, 86] width 31 height 16
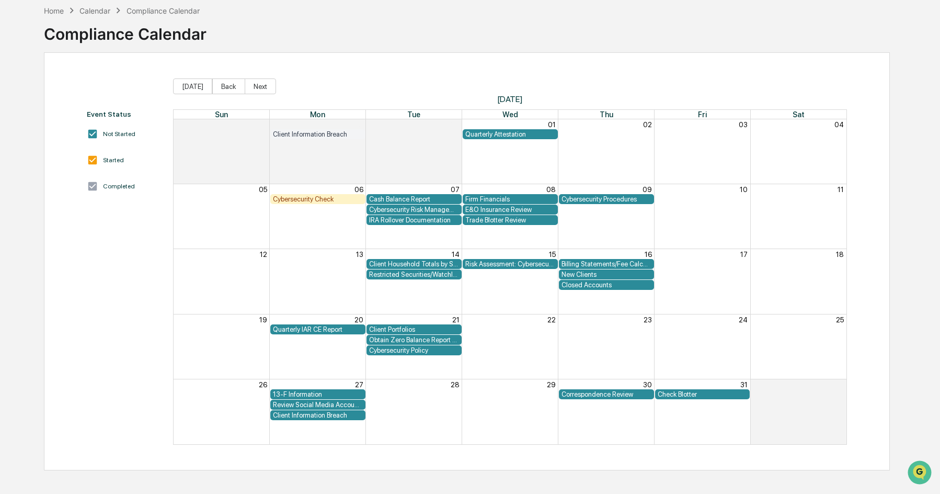
click at [292, 197] on div "Cybersecurity Check" at bounding box center [318, 199] width 90 height 8
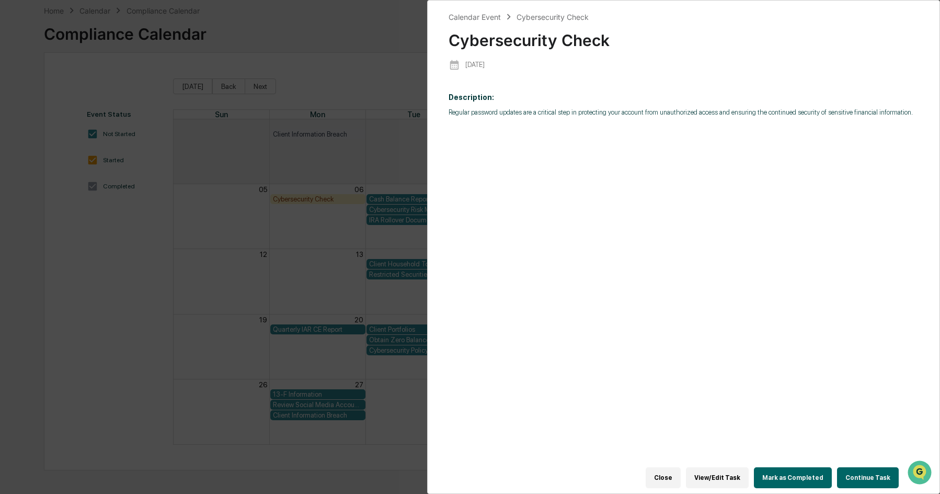
click at [241, 196] on div "Calendar Event Cybersecurity Check Cybersecurity Check [DATE] Description: Regu…" at bounding box center [470, 247] width 940 height 494
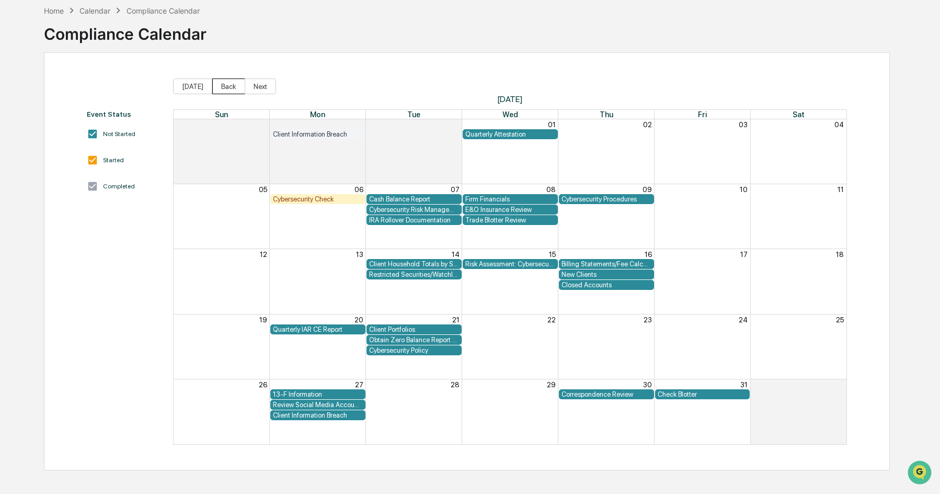
click at [213, 85] on button "Back" at bounding box center [228, 86] width 33 height 16
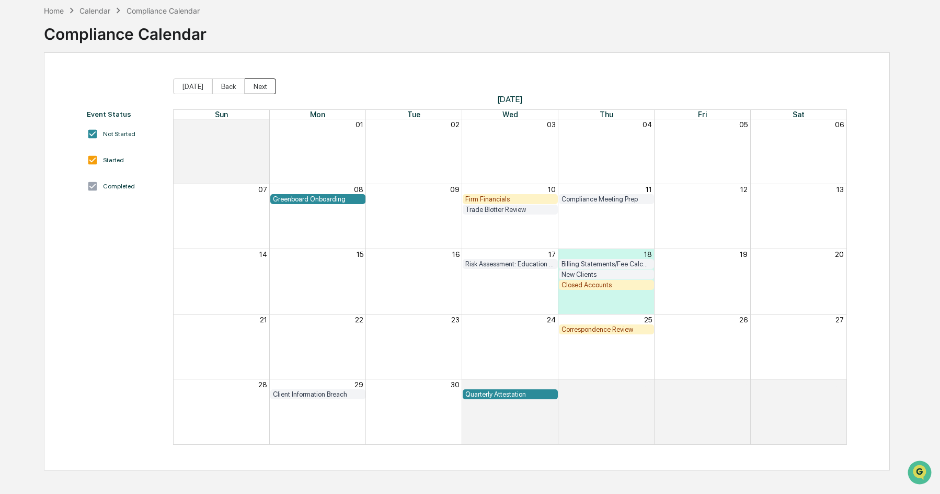
click at [258, 83] on button "Next" at bounding box center [260, 86] width 31 height 16
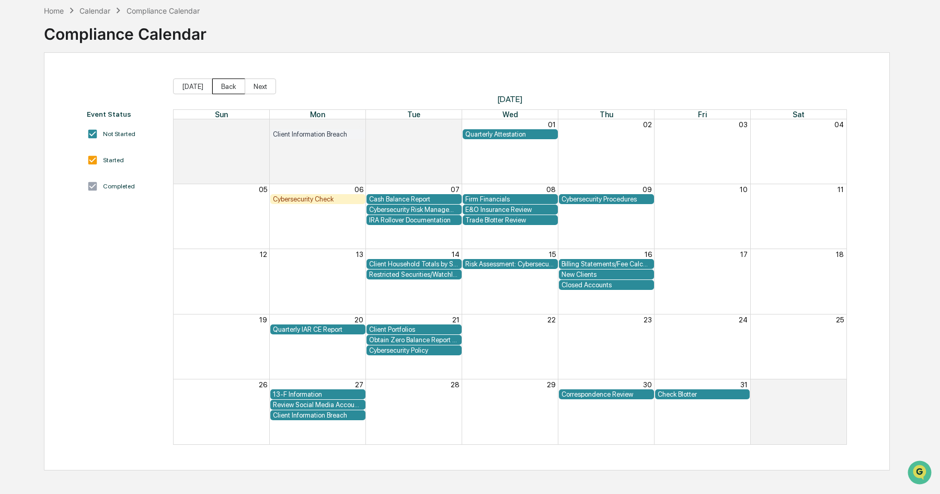
click at [221, 90] on button "Back" at bounding box center [228, 86] width 33 height 16
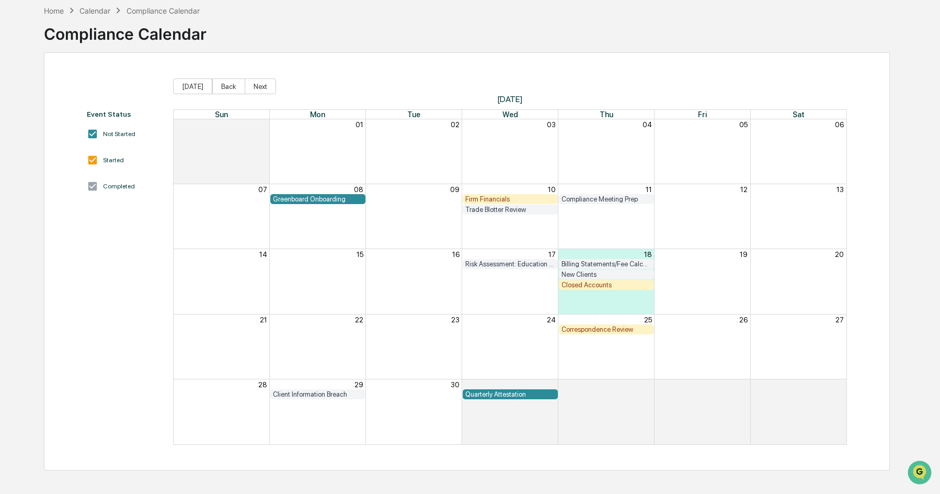
click at [362, 70] on div "Event Status Not Started Started Completed [DATE] Back Next [DATE] Sun Mon Tue …" at bounding box center [467, 261] width 846 height 418
click at [257, 86] on button "Next" at bounding box center [260, 86] width 31 height 16
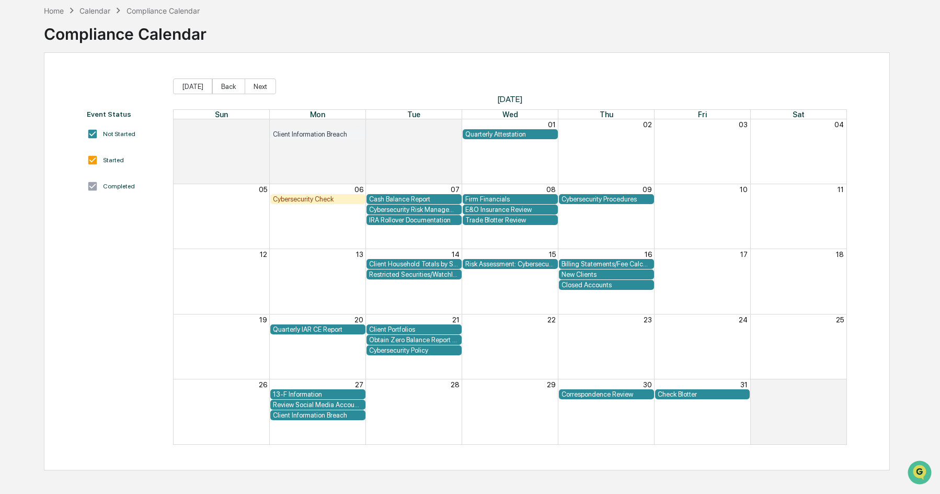
click at [330, 200] on div "Cybersecurity Check" at bounding box center [318, 199] width 90 height 8
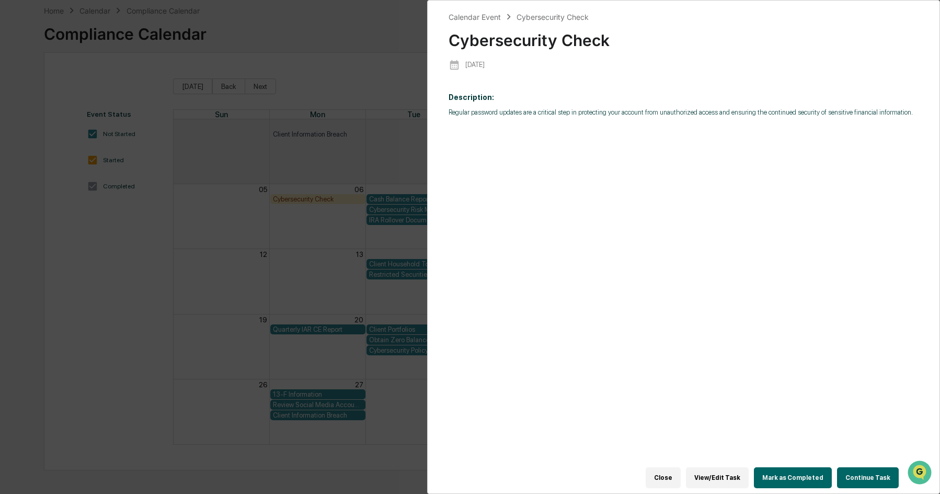
click at [728, 470] on button "View/Edit Task" at bounding box center [717, 477] width 63 height 21
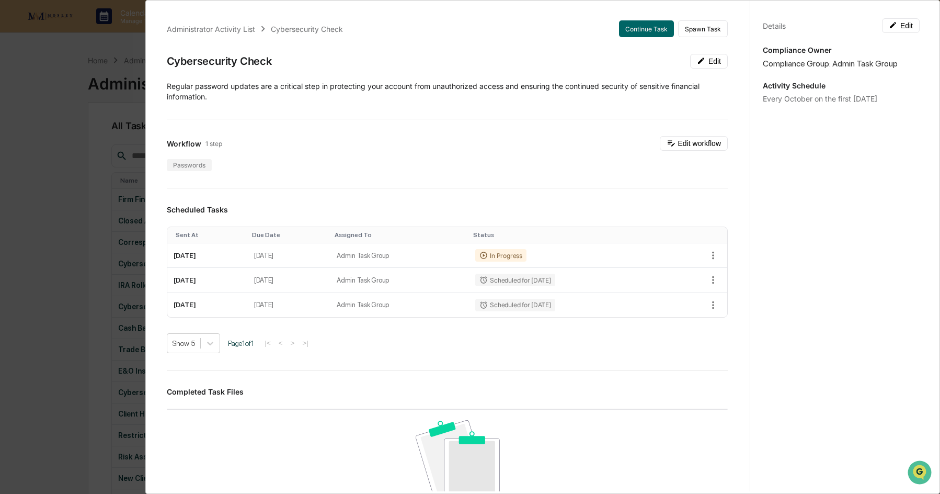
click at [618, 95] on p "Regular password updates are a critical step in protecting your account from un…" at bounding box center [447, 91] width 561 height 21
click at [75, 90] on div "Administrator Activity List Cybersecurity Check Continue Task Spawn Task Cybers…" at bounding box center [470, 247] width 940 height 494
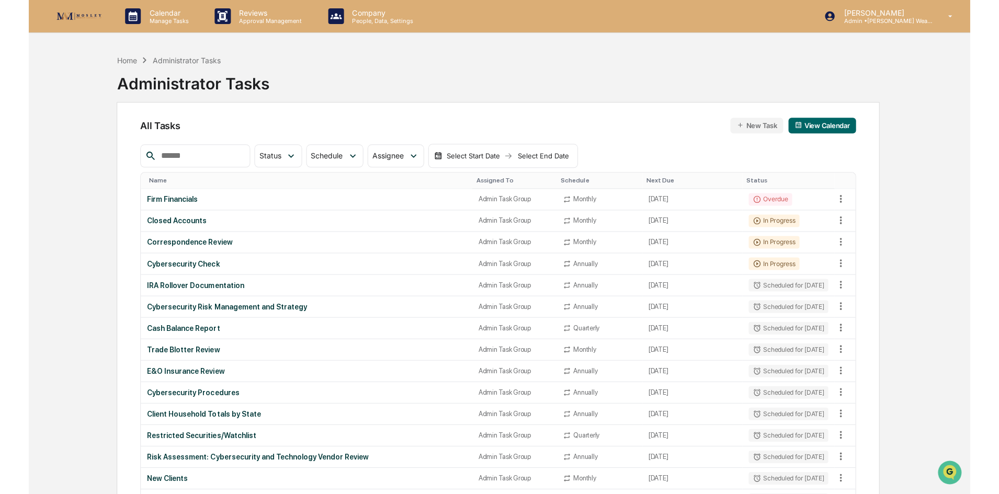
scroll to position [52, 0]
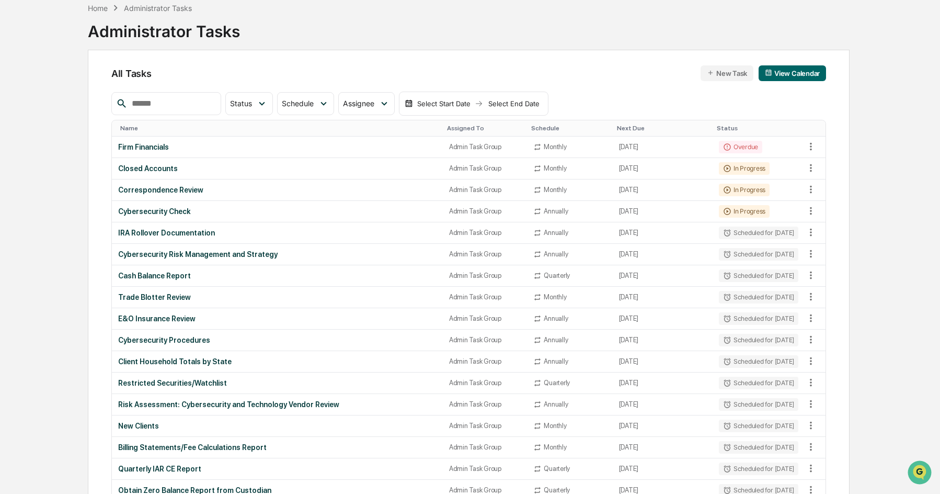
click at [326, 28] on div "Home Administrator Tasks Administrator Tasks" at bounding box center [468, 23] width 761 height 52
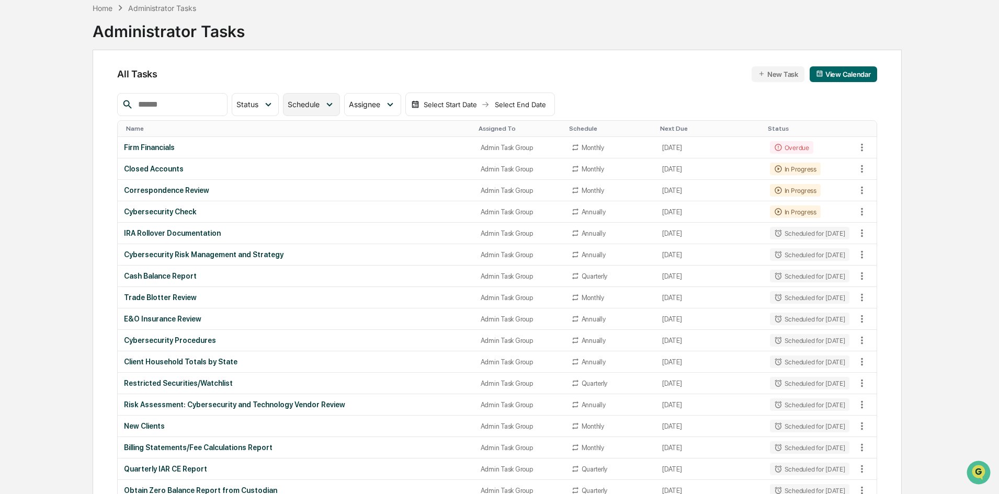
click at [320, 109] on span "Schedule" at bounding box center [304, 104] width 32 height 9
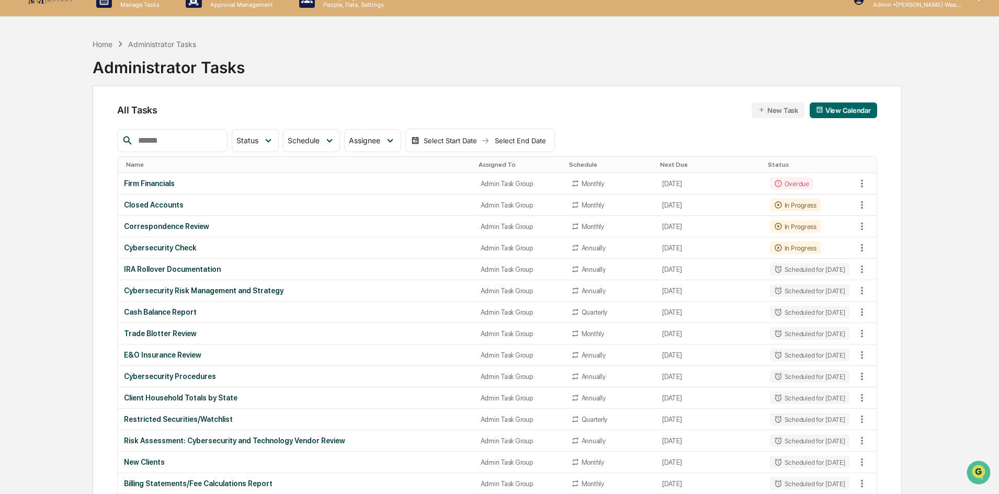
scroll to position [0, 0]
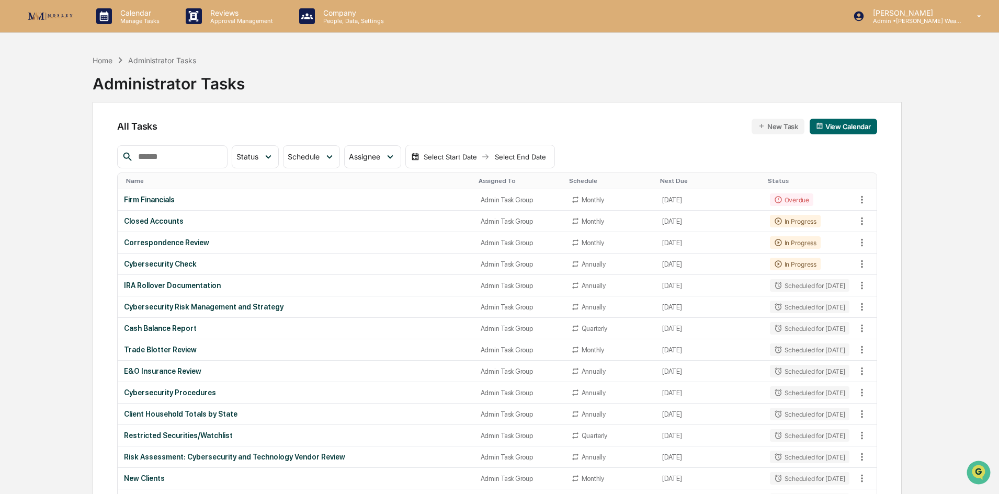
click at [831, 128] on button "View Calendar" at bounding box center [842, 127] width 67 height 16
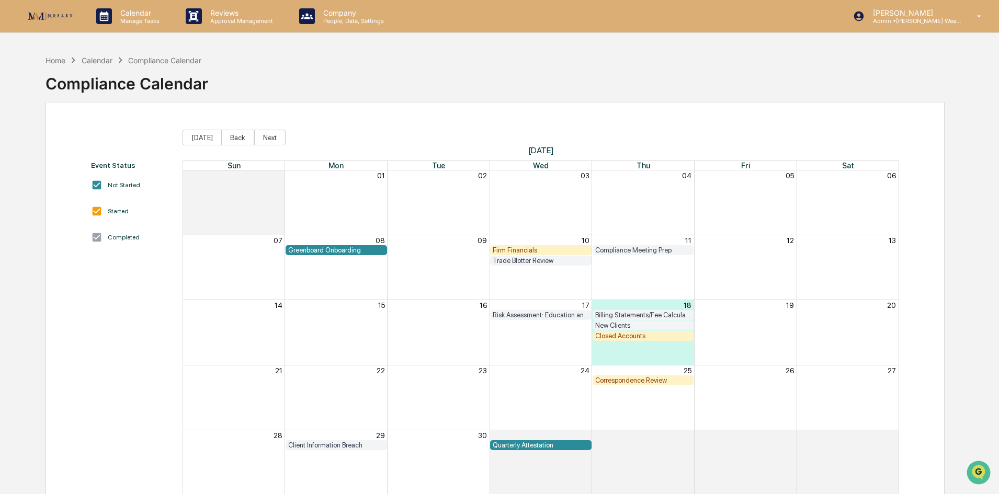
drag, startPoint x: 349, startPoint y: 86, endPoint x: 341, endPoint y: 118, distance: 32.8
click at [349, 86] on div "Home Calendar Compliance Calendar Compliance Calendar" at bounding box center [494, 76] width 899 height 52
